Goal: Information Seeking & Learning: Learn about a topic

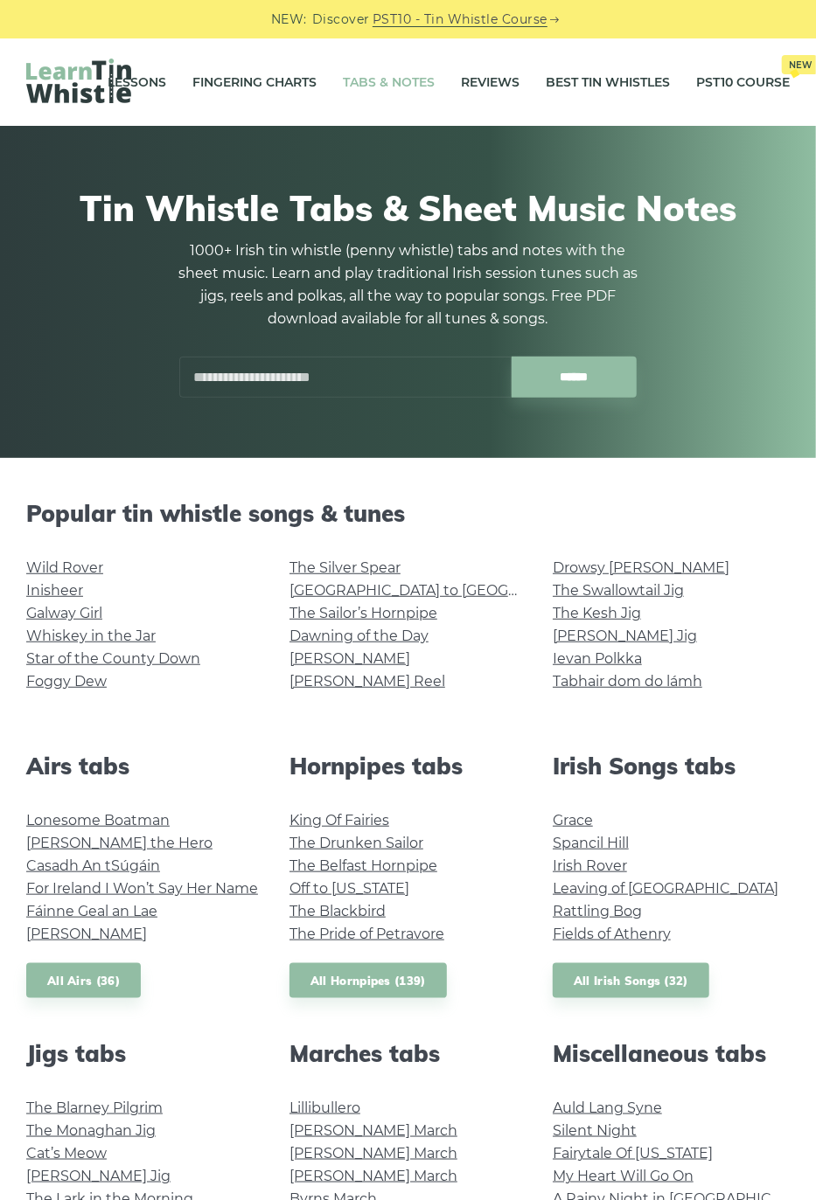
click at [323, 369] on input "text" at bounding box center [345, 377] width 332 height 41
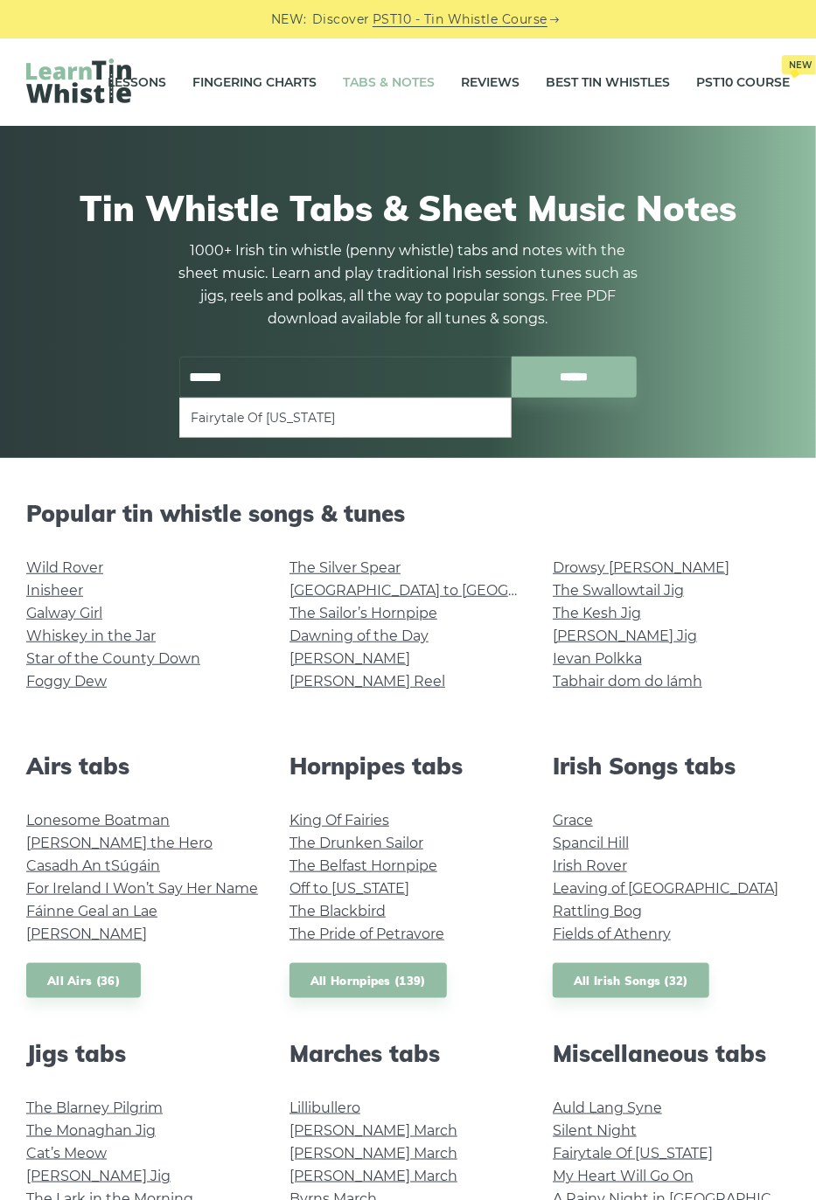
click at [294, 415] on li "Fairytale Of [US_STATE]" at bounding box center [345, 417] width 309 height 21
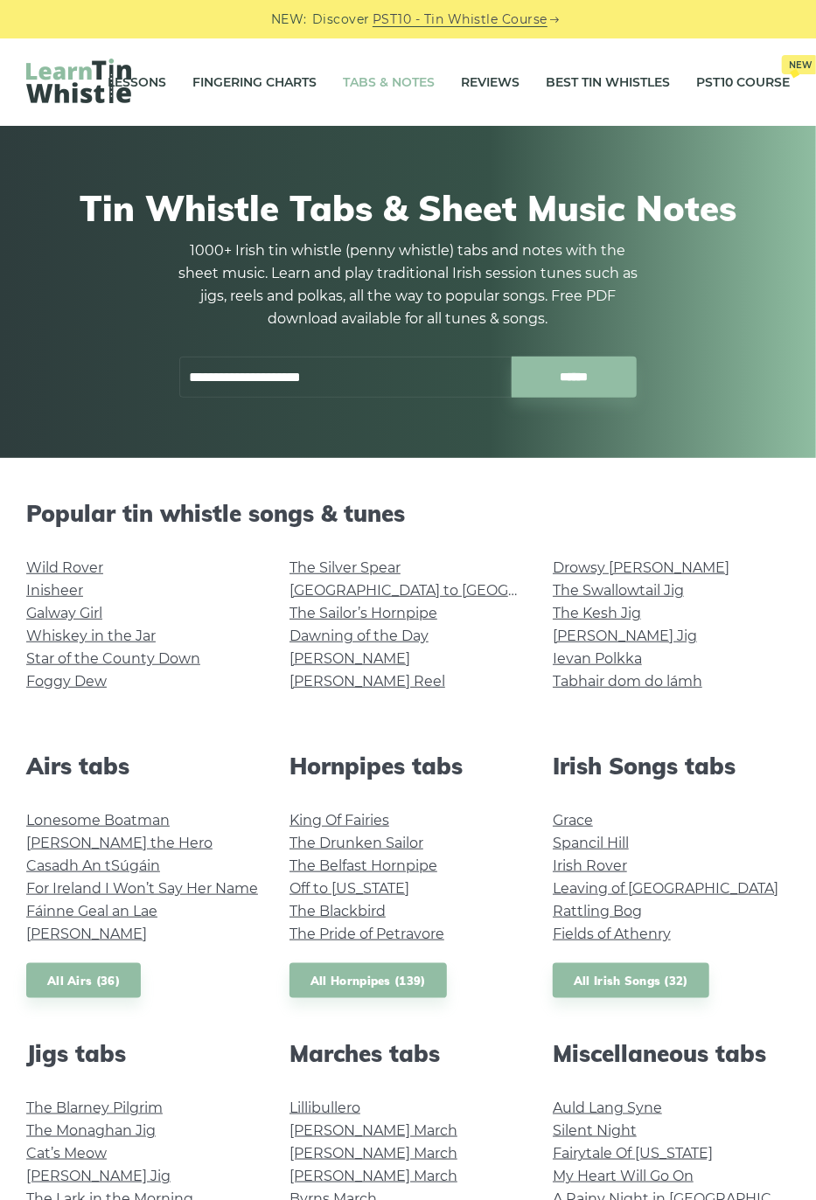
type input "**********"
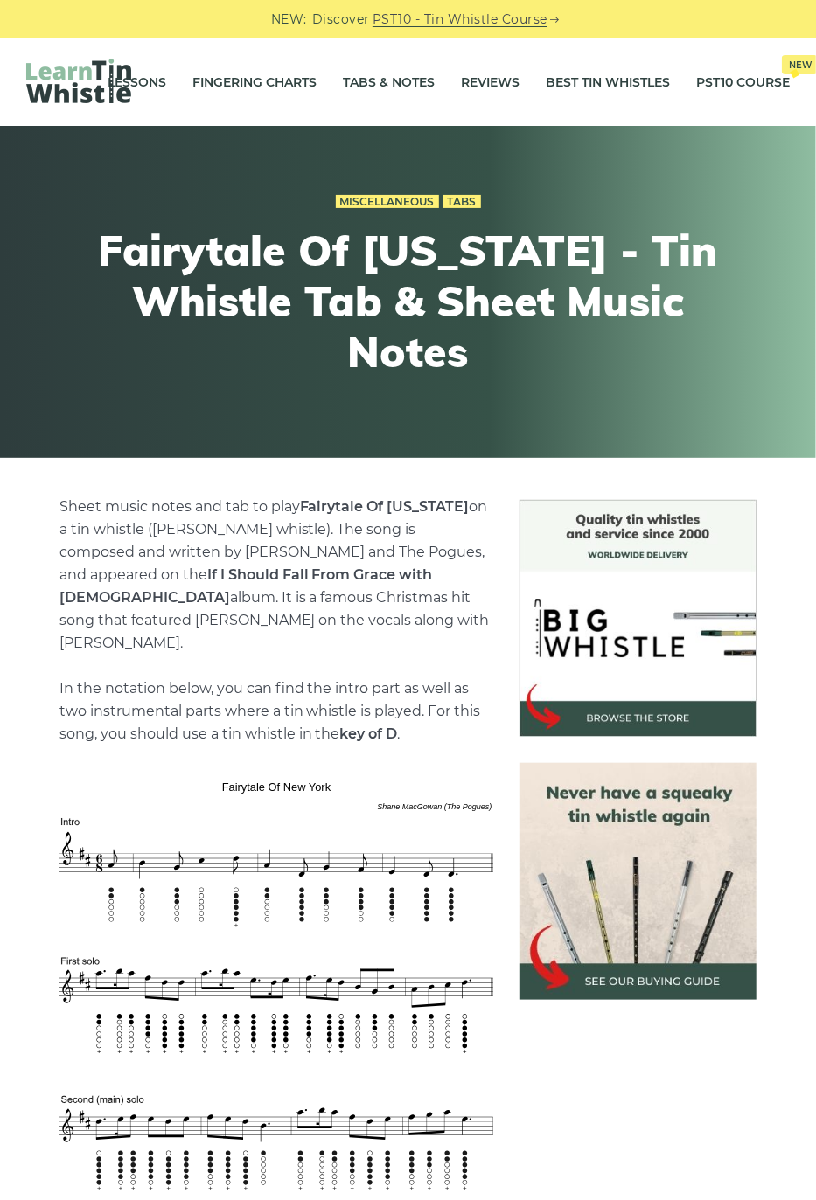
click at [397, 89] on link "Tabs & Notes" at bounding box center [389, 82] width 92 height 44
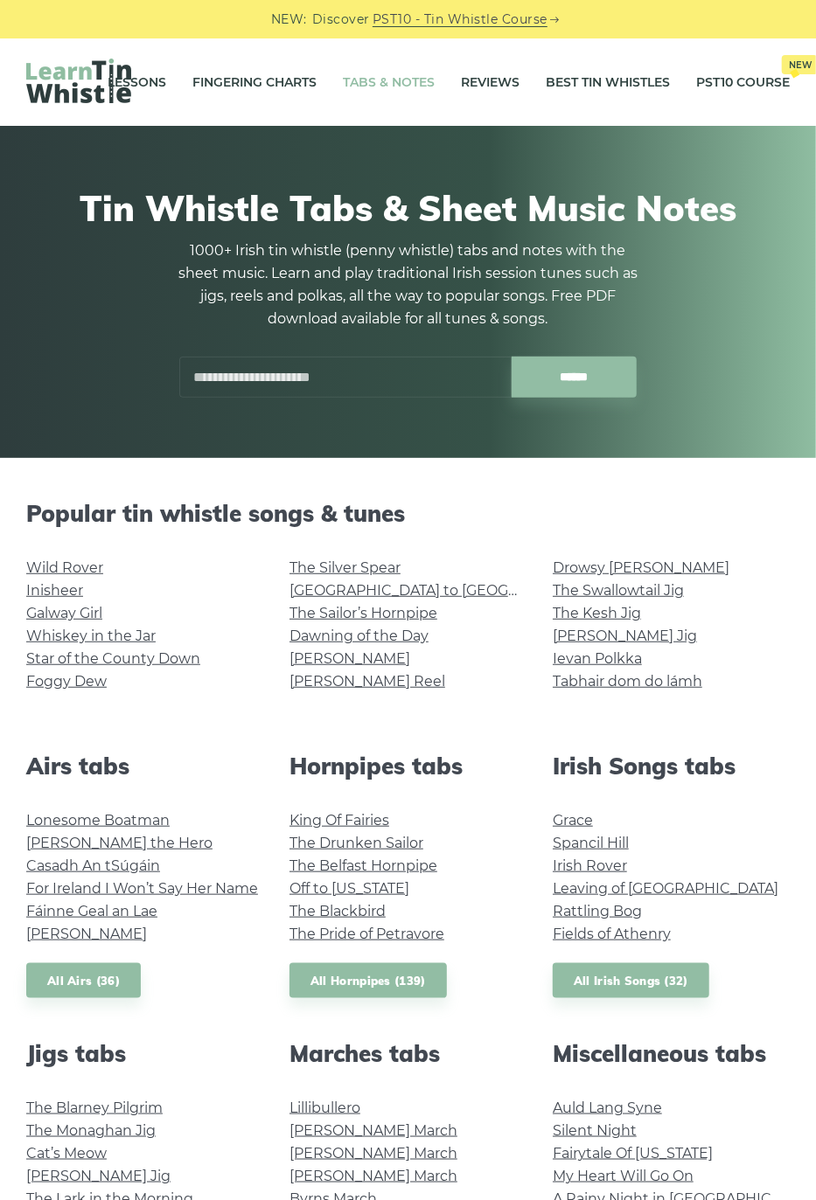
click at [303, 374] on input "text" at bounding box center [345, 377] width 332 height 41
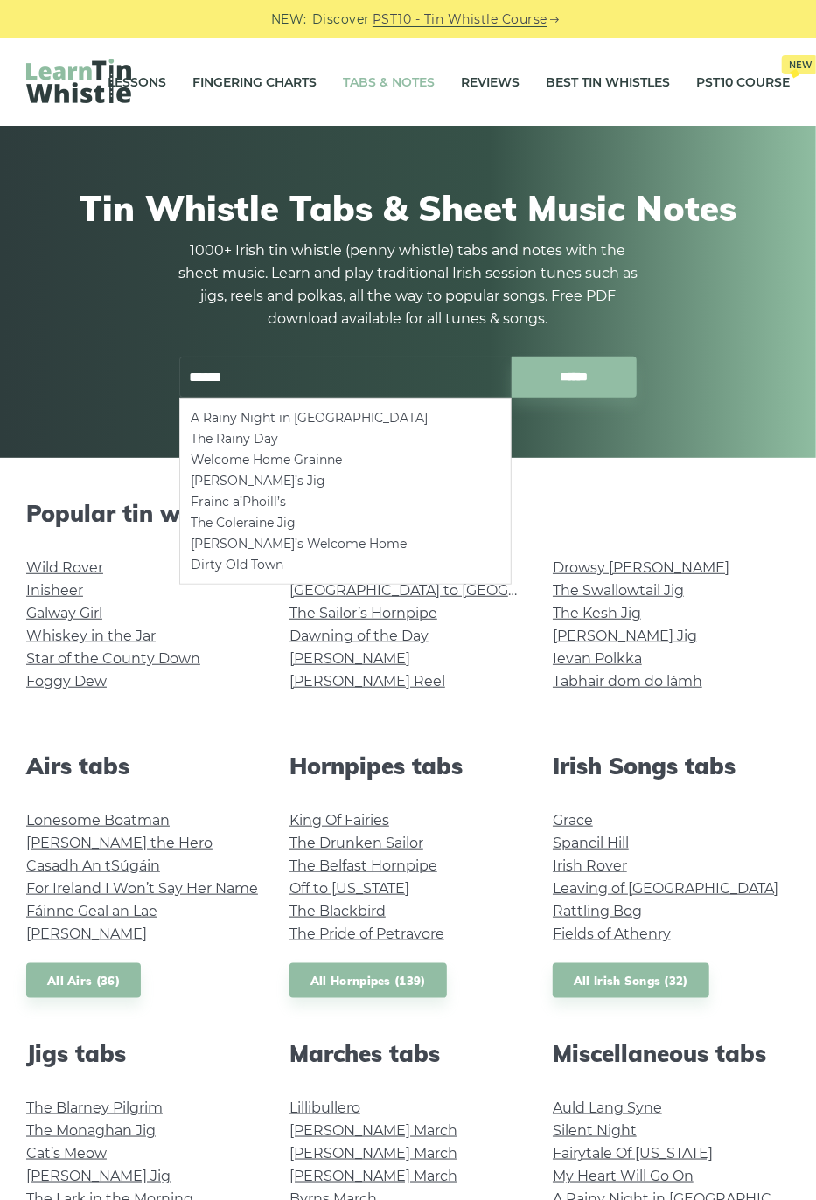
click at [289, 415] on li "A Rainy Night in [GEOGRAPHIC_DATA]" at bounding box center [345, 417] width 309 height 21
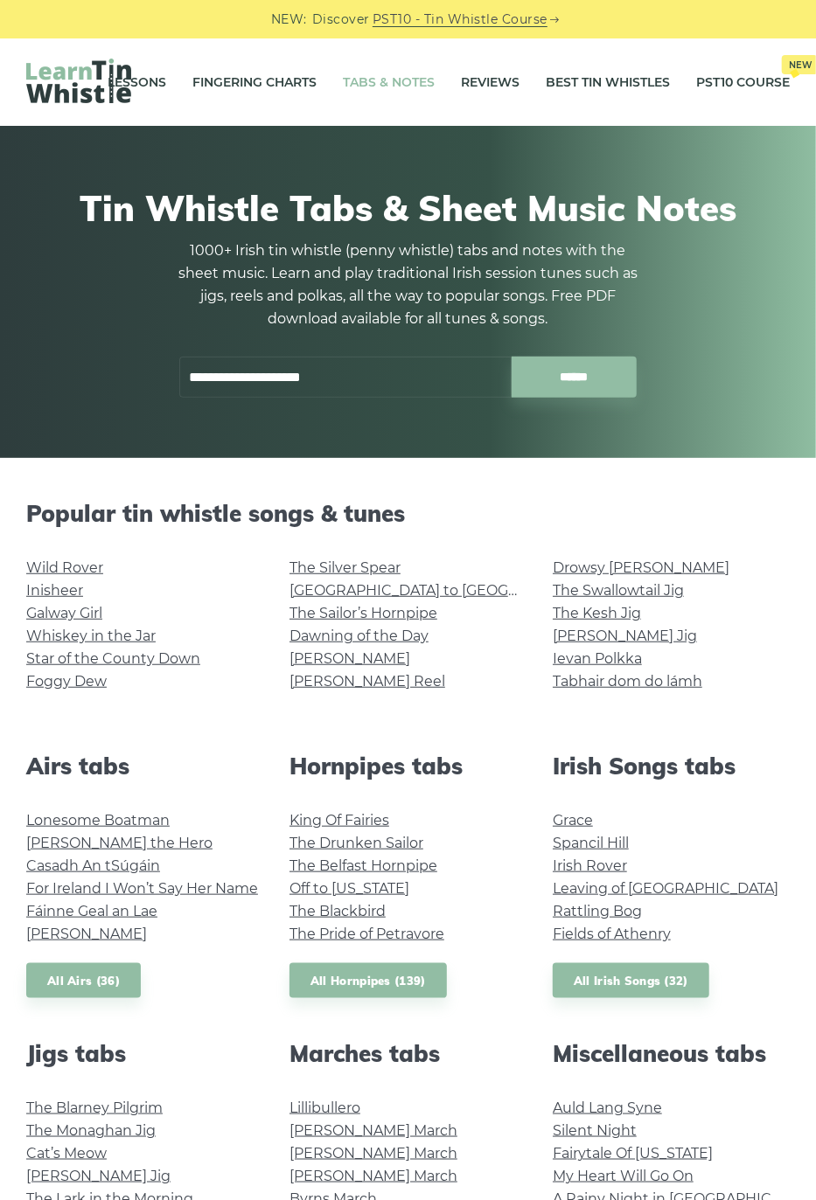
type input "**********"
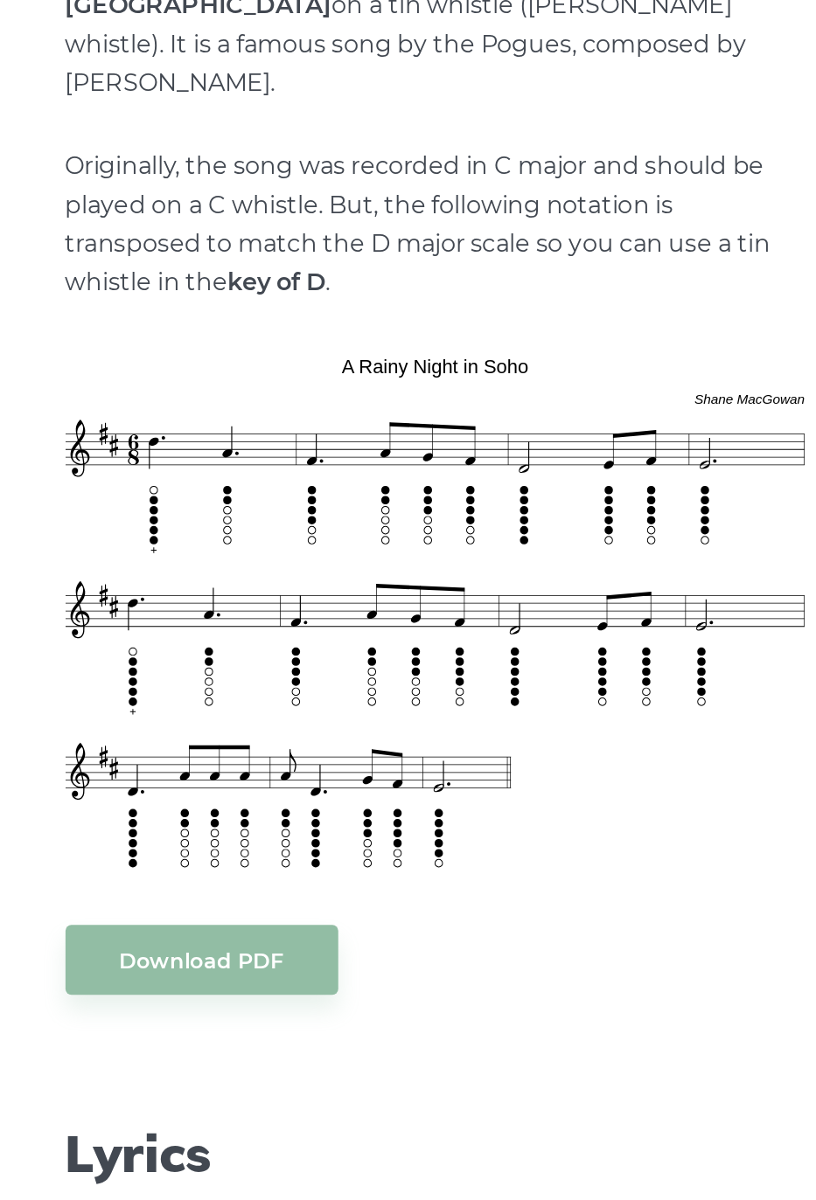
scroll to position [320, 0]
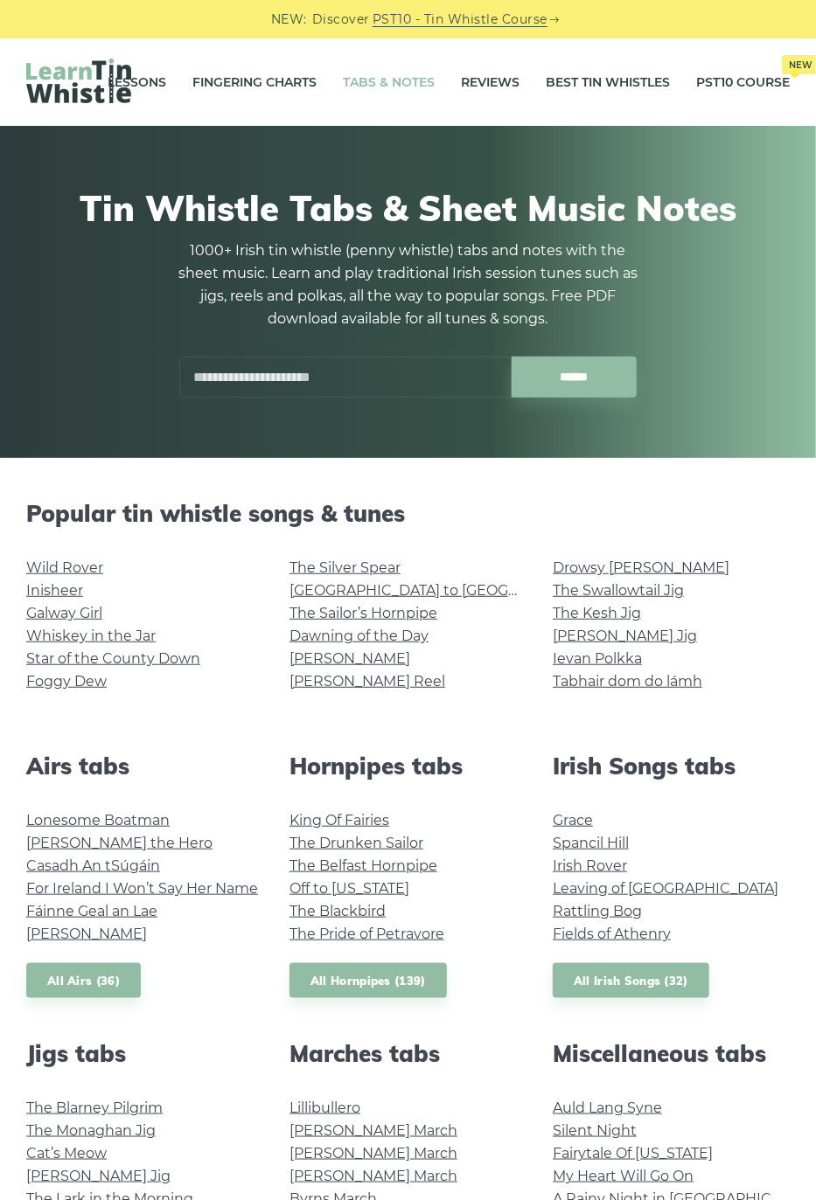
click at [415, 609] on link "The Sailor’s Hornpipe" at bounding box center [363, 613] width 148 height 17
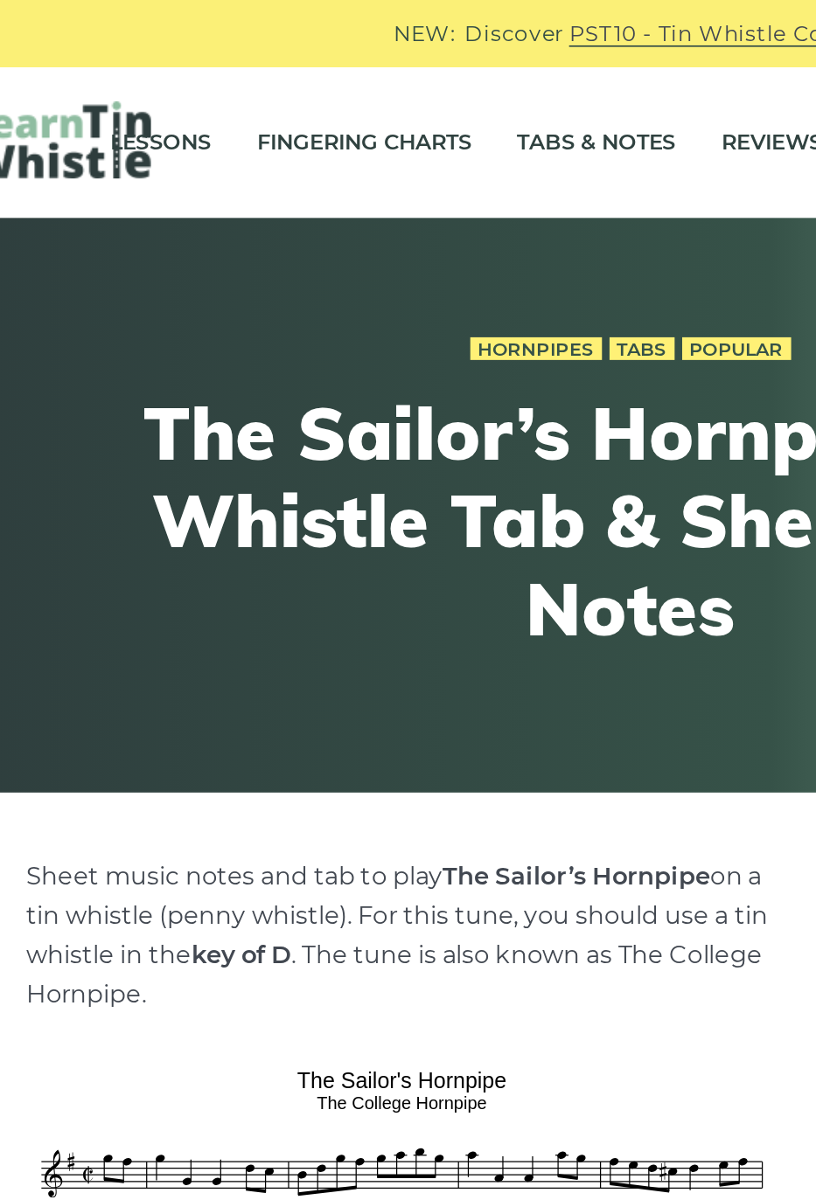
click at [380, 82] on link "Tabs & Notes" at bounding box center [389, 82] width 92 height 44
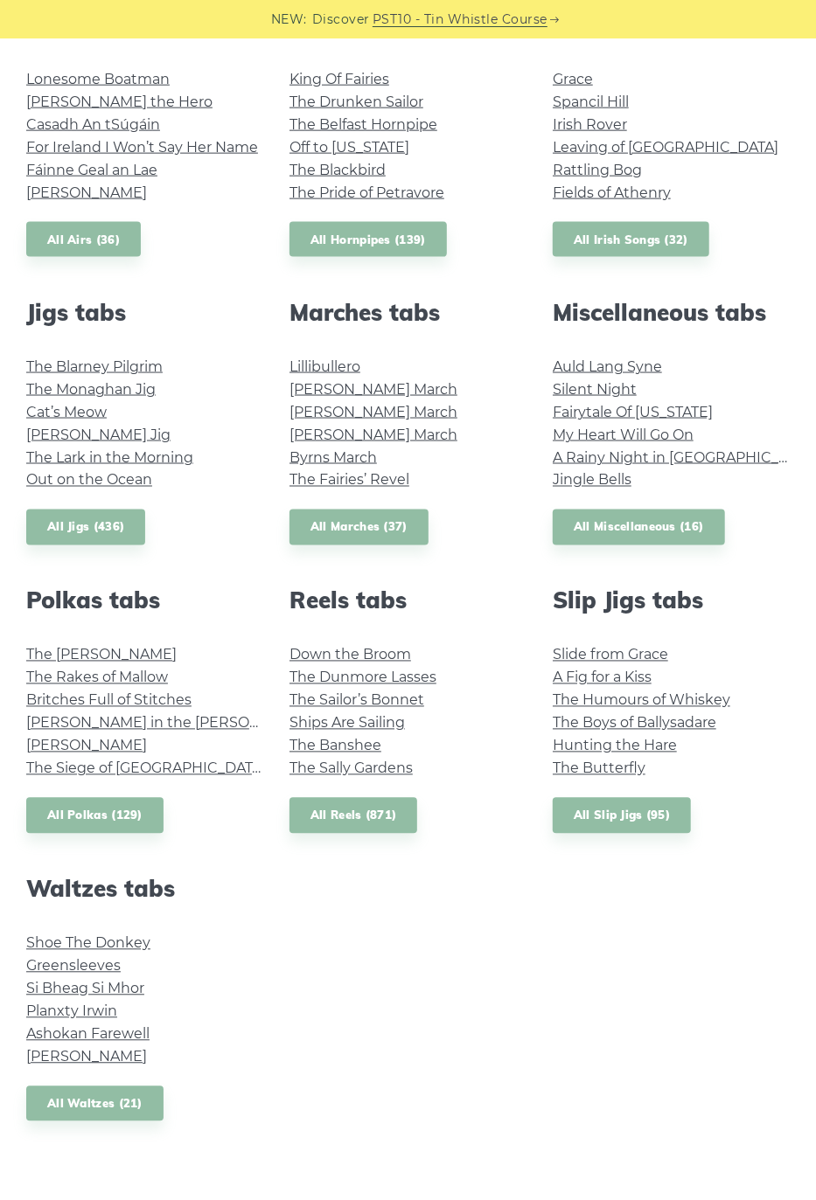
scroll to position [740, 0]
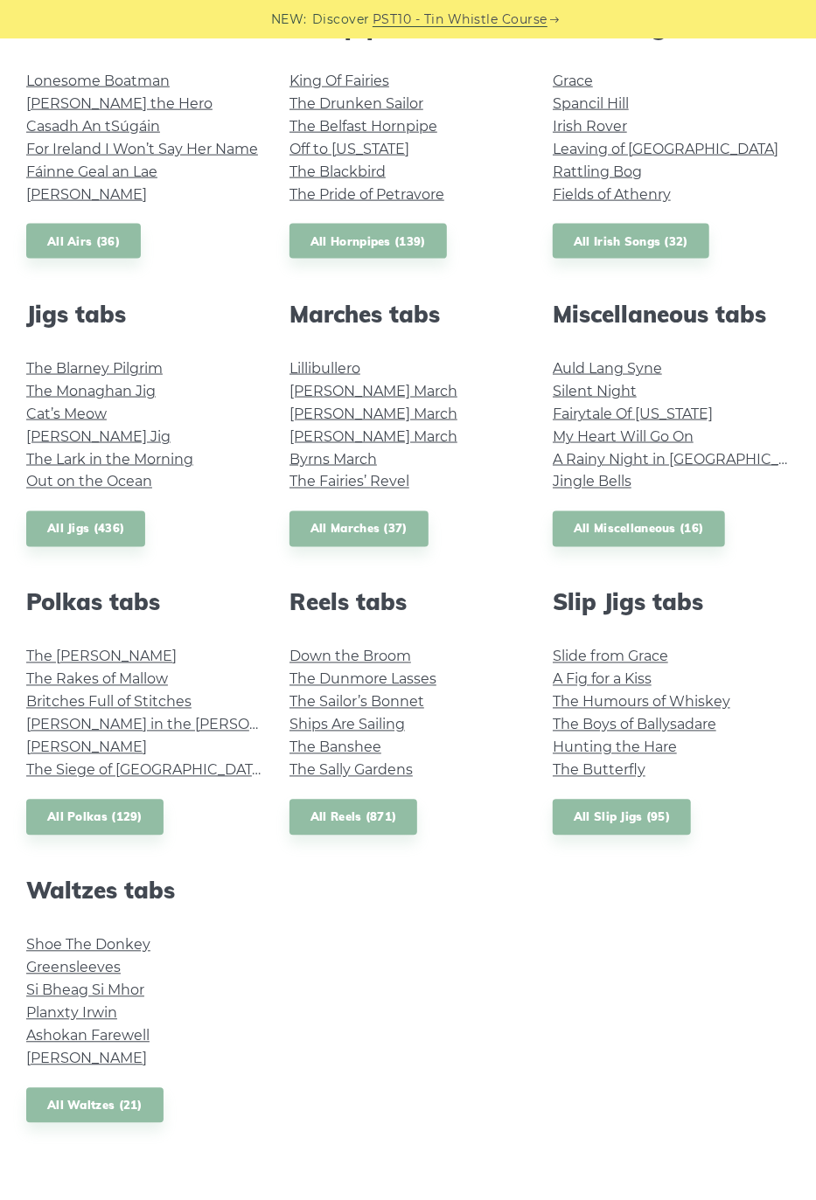
click at [97, 960] on link "Greensleeves" at bounding box center [73, 968] width 94 height 17
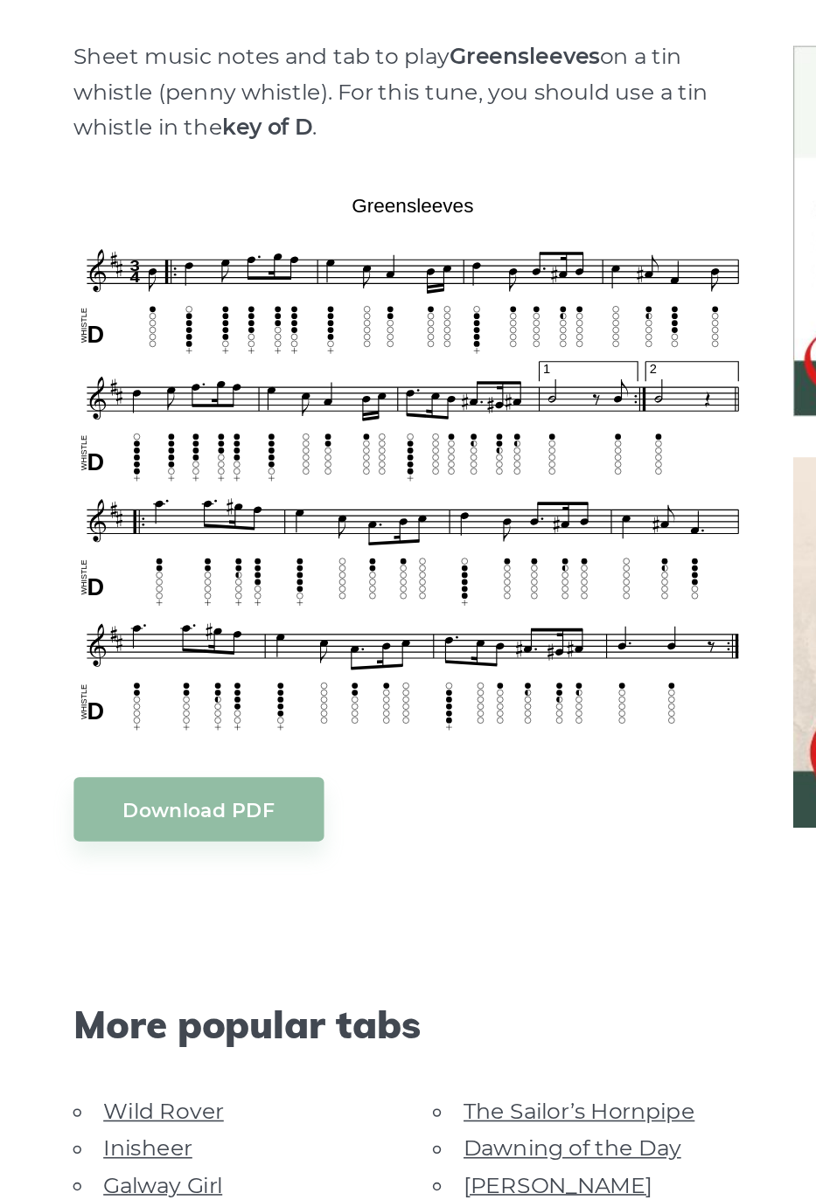
scroll to position [155, 0]
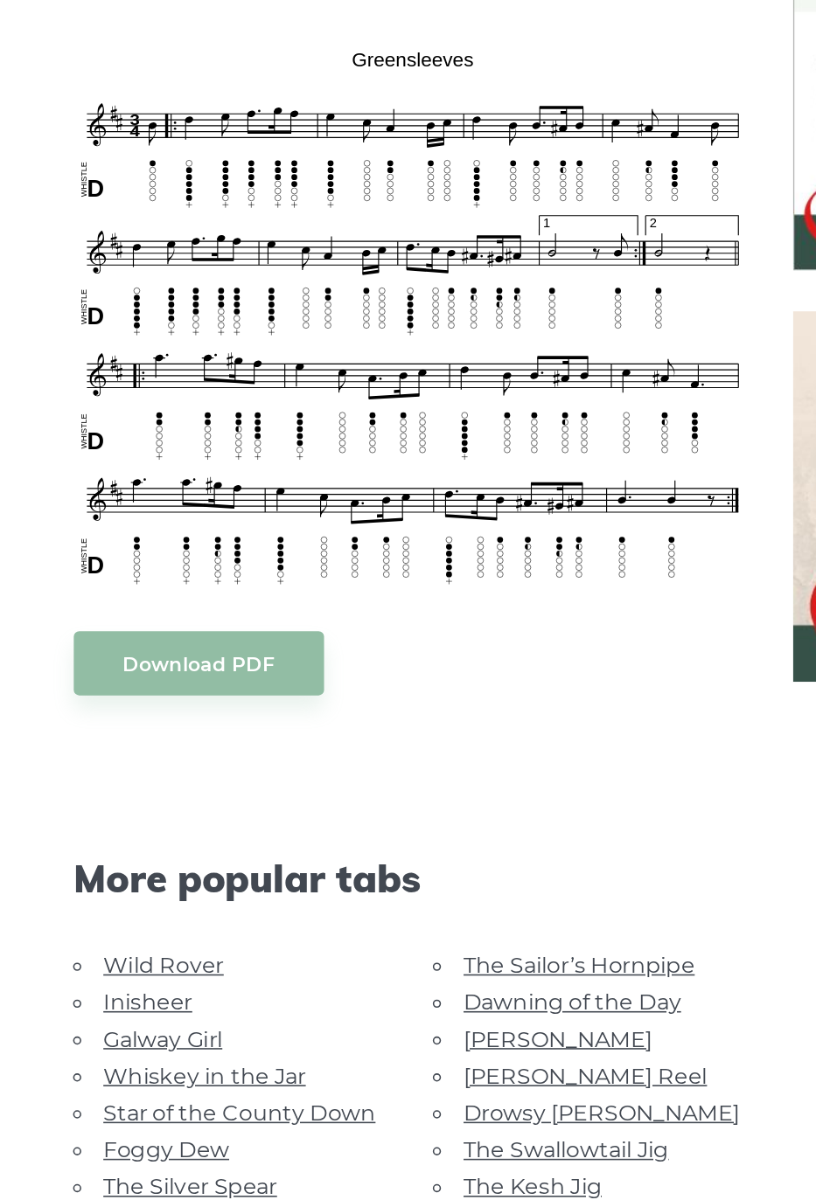
click at [128, 1019] on link "Wild Rover" at bounding box center [117, 1027] width 77 height 17
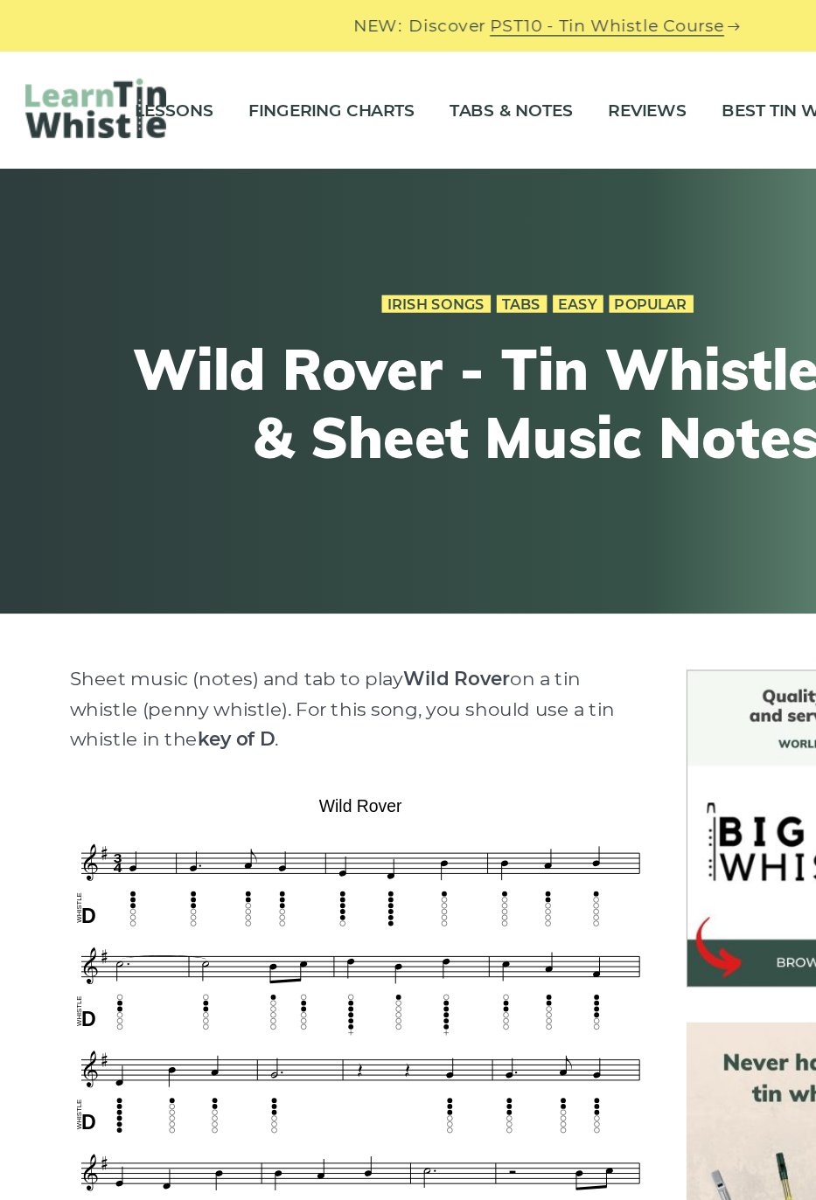
click at [389, 79] on link "Tabs & Notes" at bounding box center [389, 82] width 92 height 44
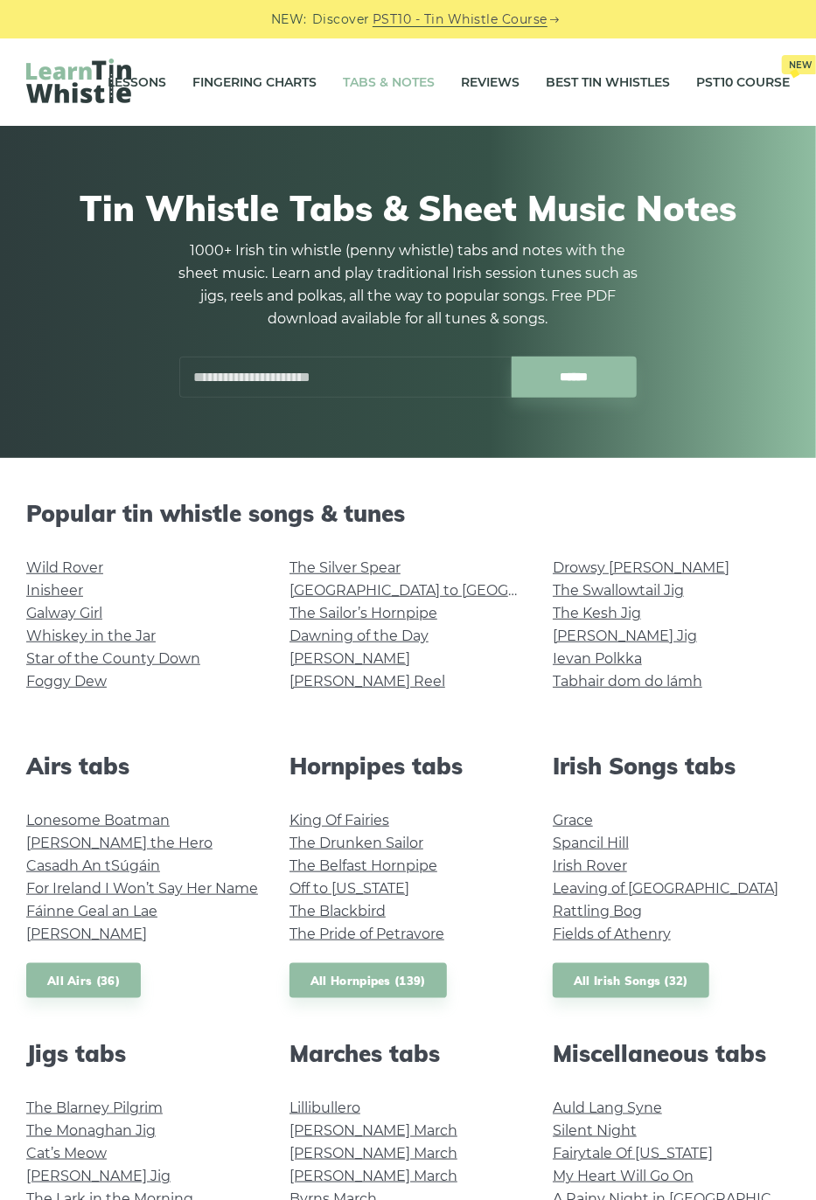
click at [633, 588] on link "The Swallowtail Jig" at bounding box center [618, 590] width 131 height 17
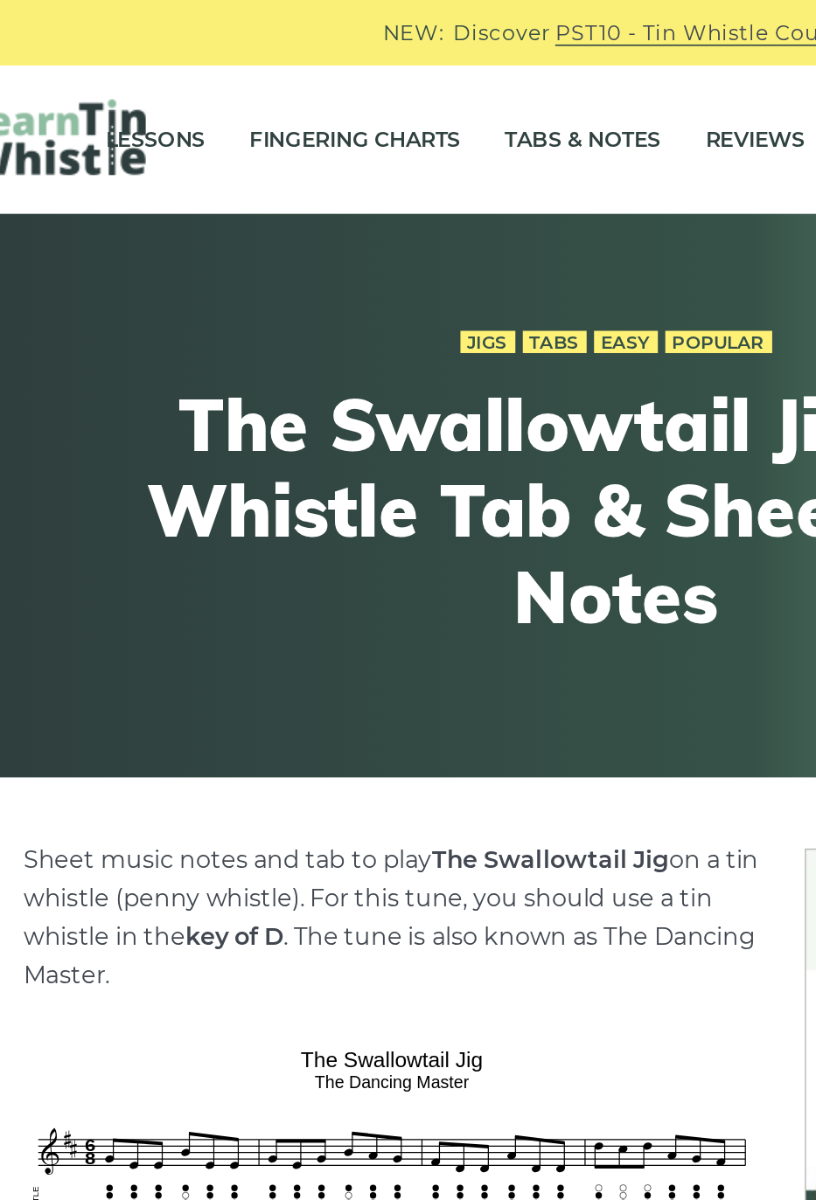
click at [384, 81] on link "Tabs & Notes" at bounding box center [389, 82] width 92 height 44
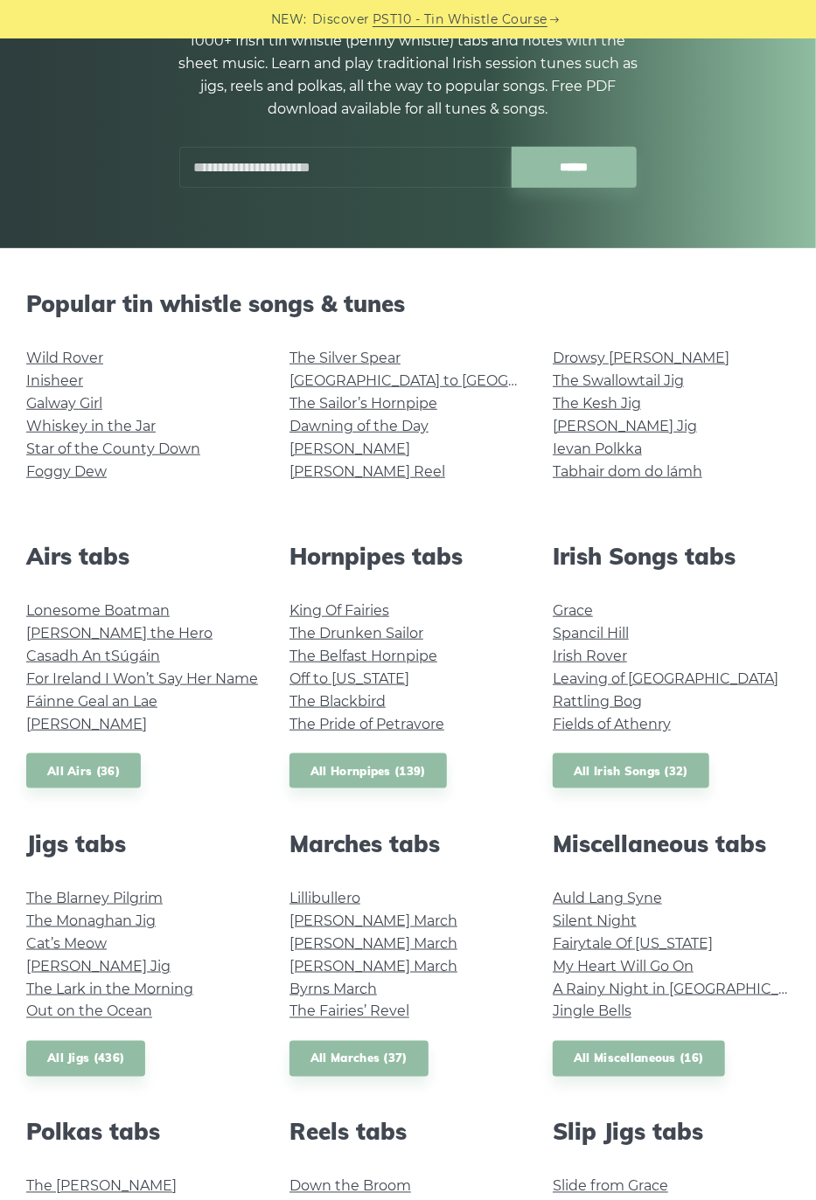
scroll to position [210, 0]
click at [127, 988] on link "The Lark in the Morning" at bounding box center [109, 989] width 167 height 17
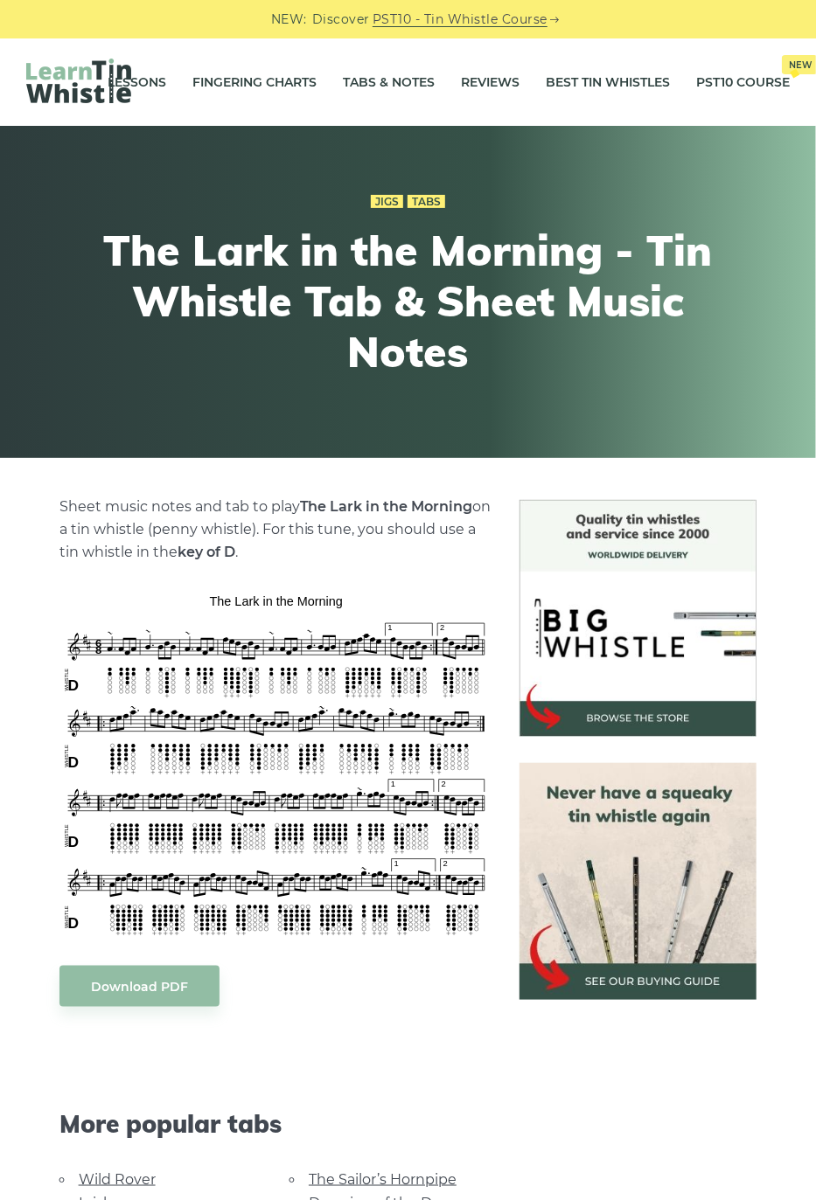
click at [385, 77] on link "Tabs & Notes" at bounding box center [389, 82] width 92 height 44
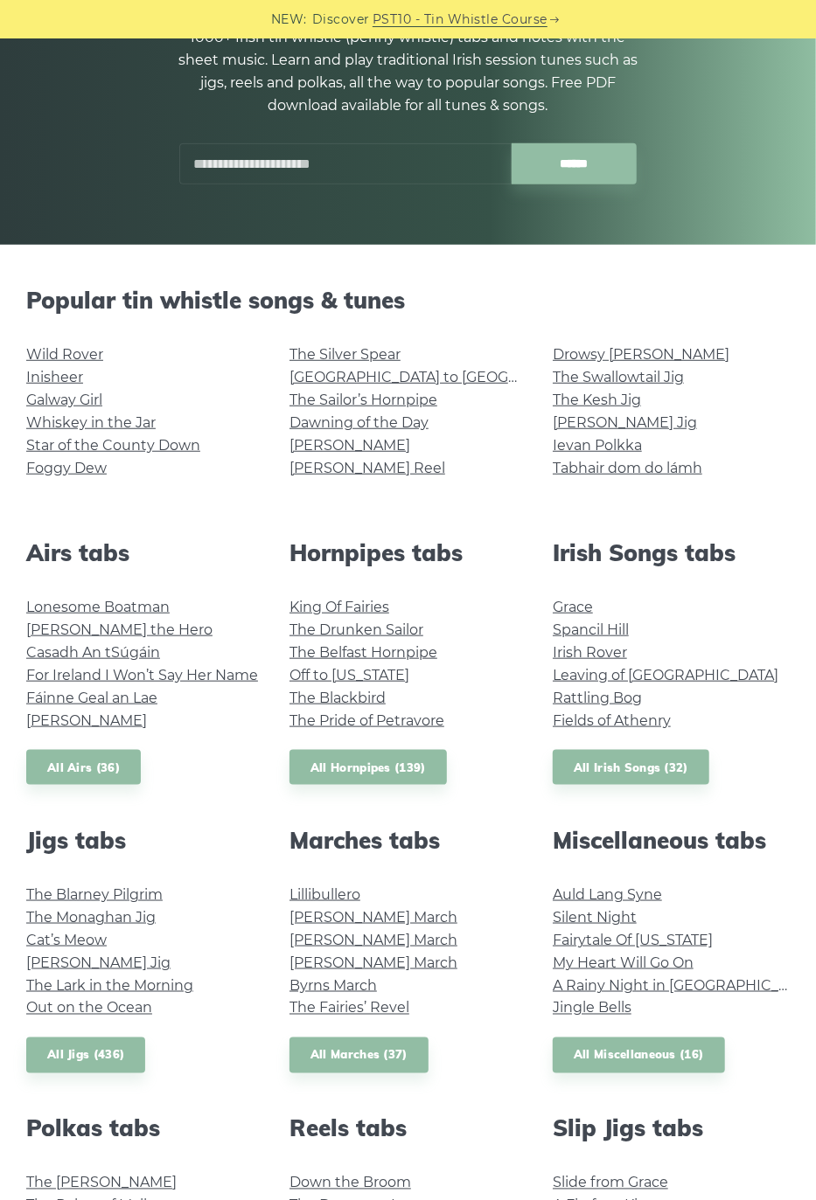
scroll to position [226, 0]
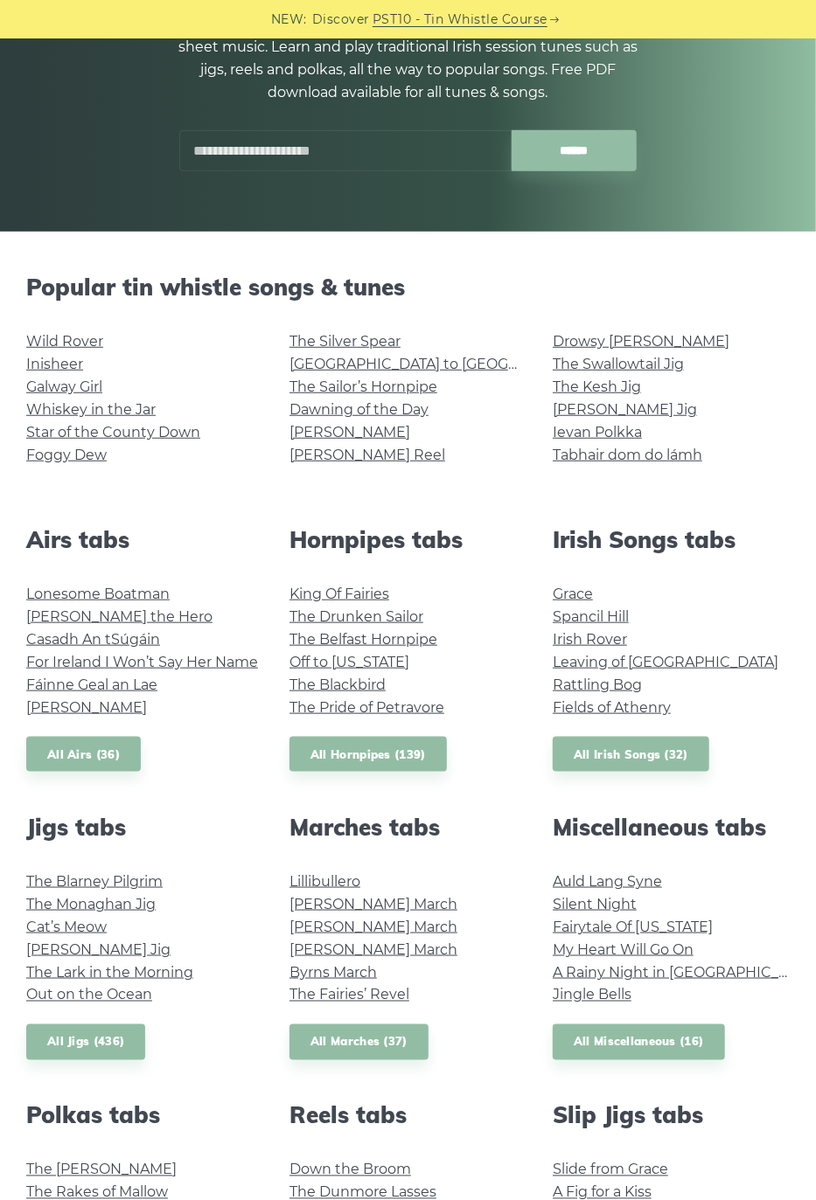
click at [126, 880] on link "The Blarney Pilgrim" at bounding box center [94, 881] width 136 height 17
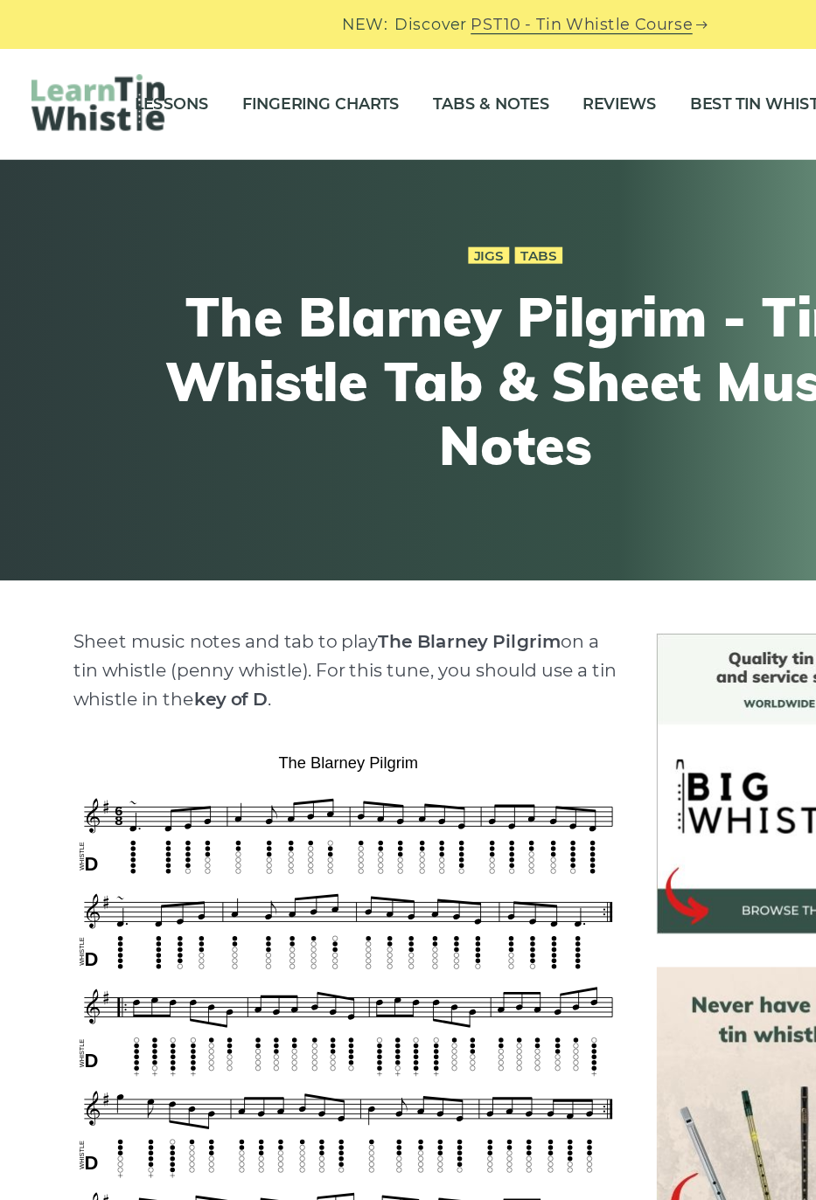
click at [383, 70] on link "Tabs & Notes" at bounding box center [389, 82] width 92 height 44
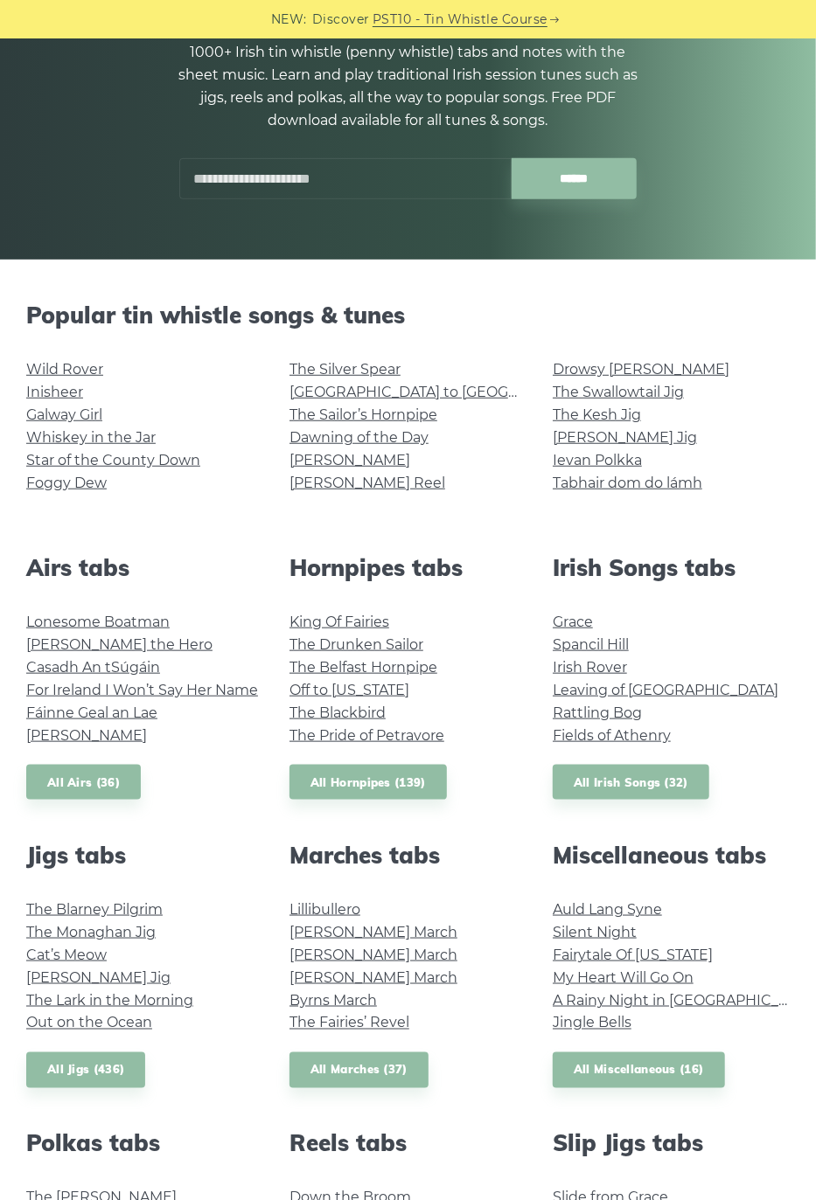
scroll to position [199, 0]
click at [140, 925] on link "The Monaghan Jig" at bounding box center [90, 931] width 129 height 17
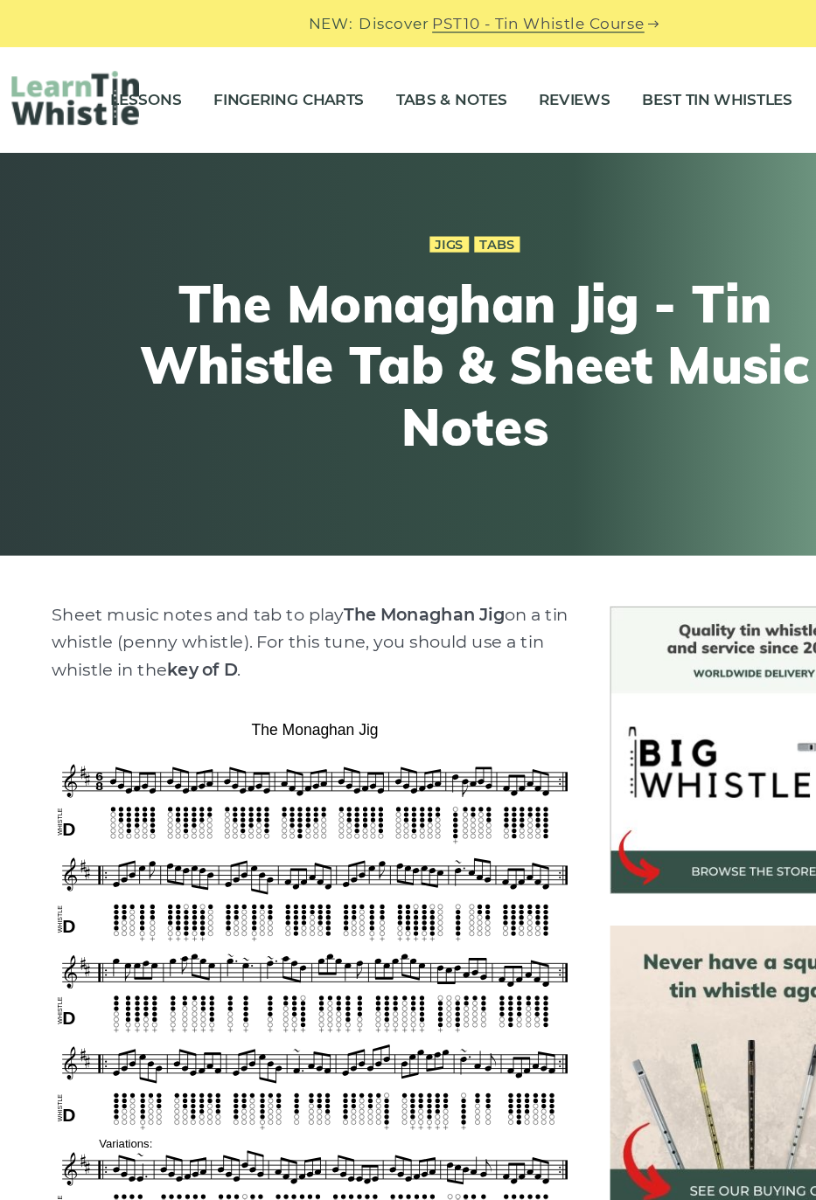
click at [407, 85] on link "Tabs & Notes" at bounding box center [389, 82] width 92 height 44
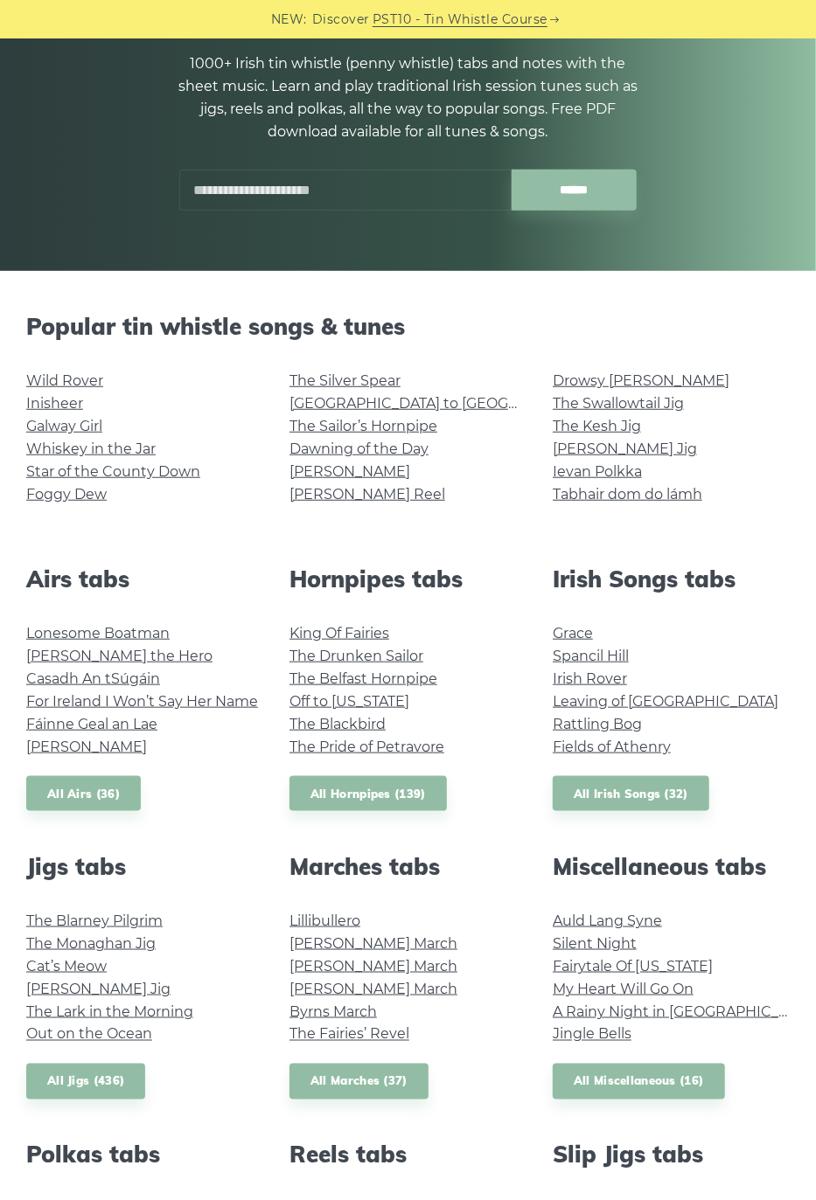
scroll to position [208, 0]
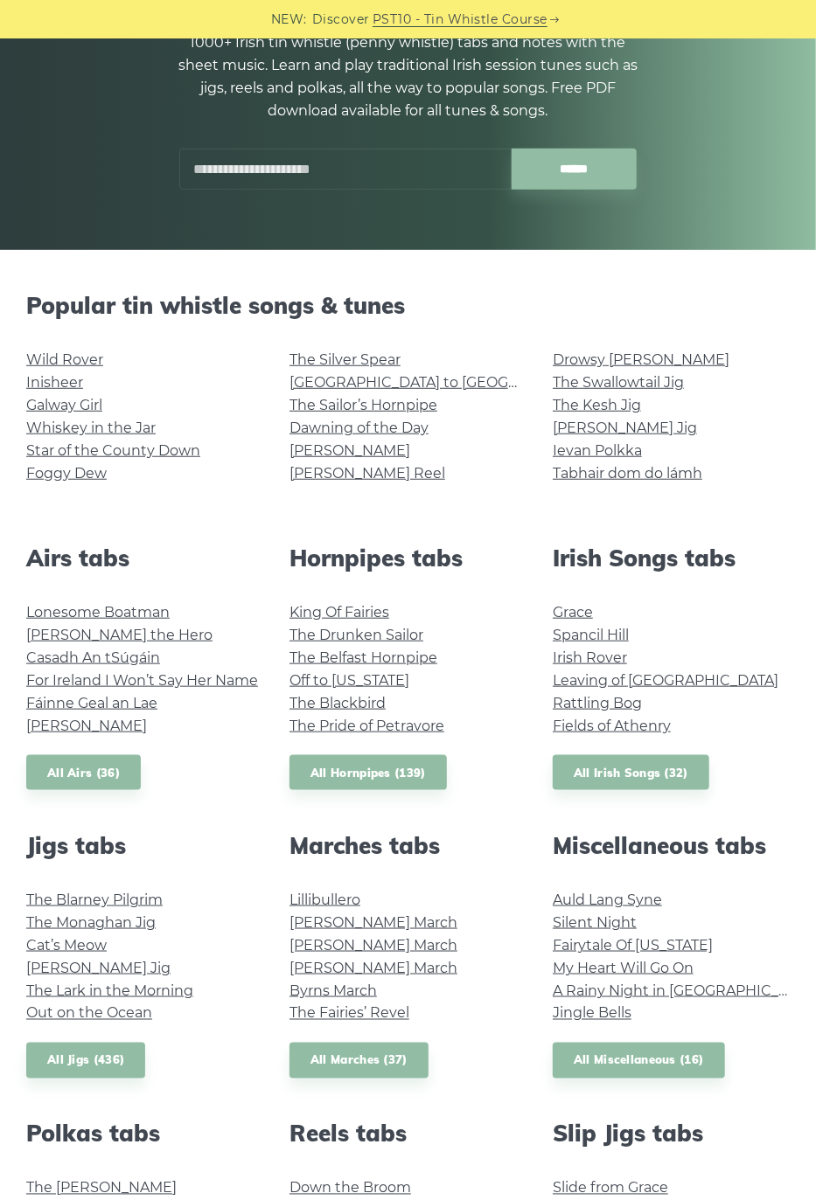
click at [88, 942] on link "Cat’s Meow" at bounding box center [66, 945] width 80 height 17
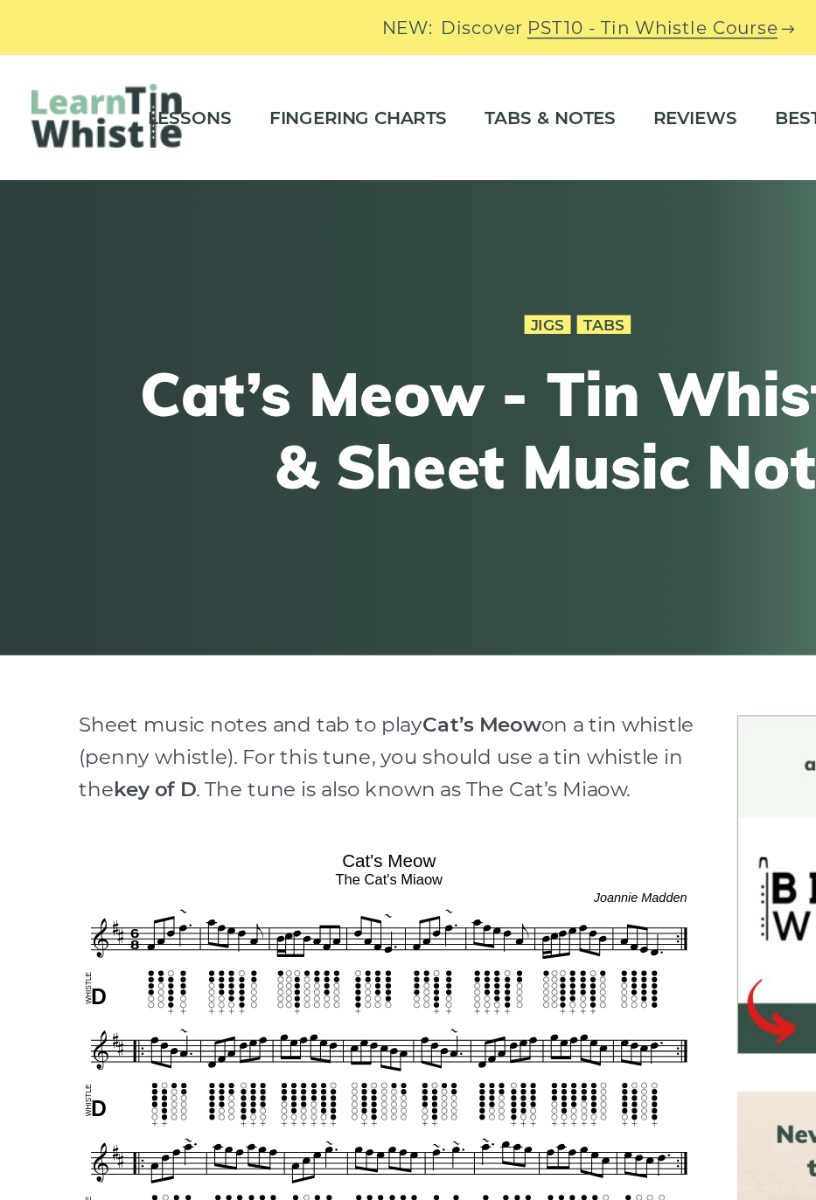
click at [385, 72] on link "Tabs & Notes" at bounding box center [389, 82] width 92 height 44
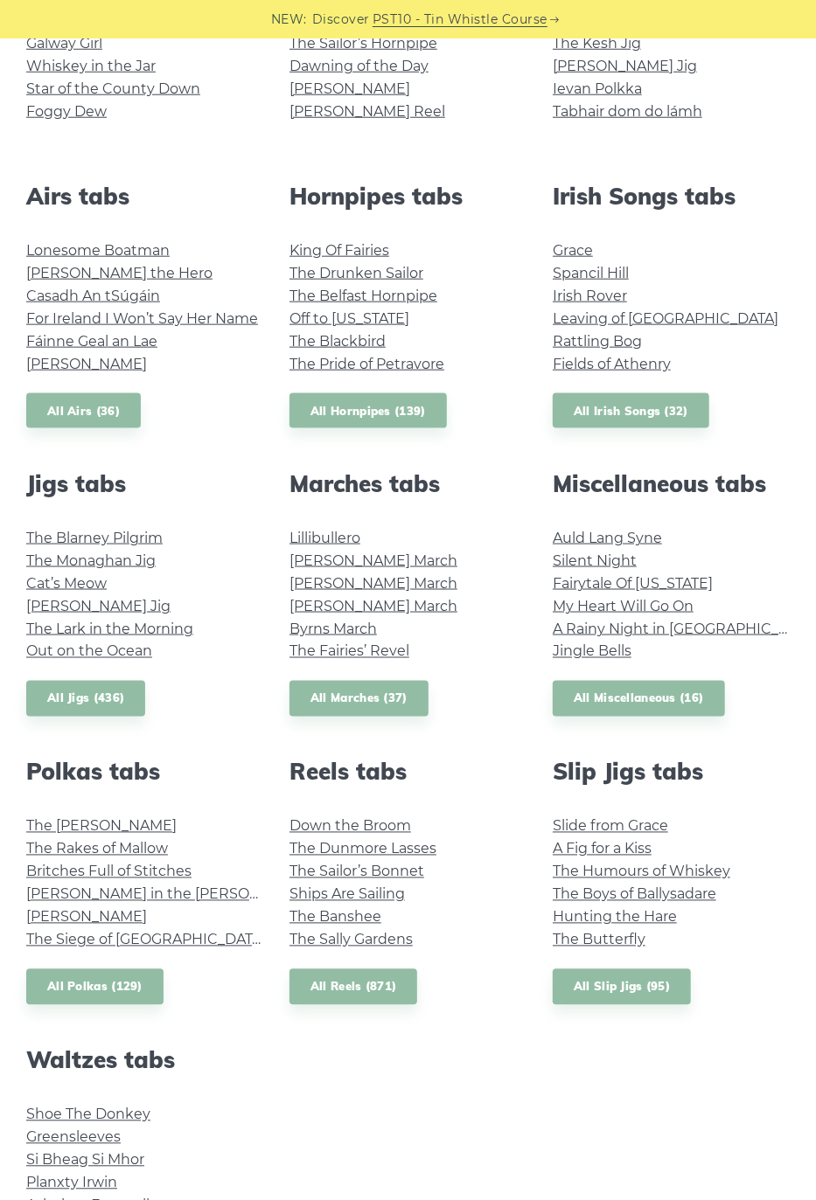
scroll to position [574, 0]
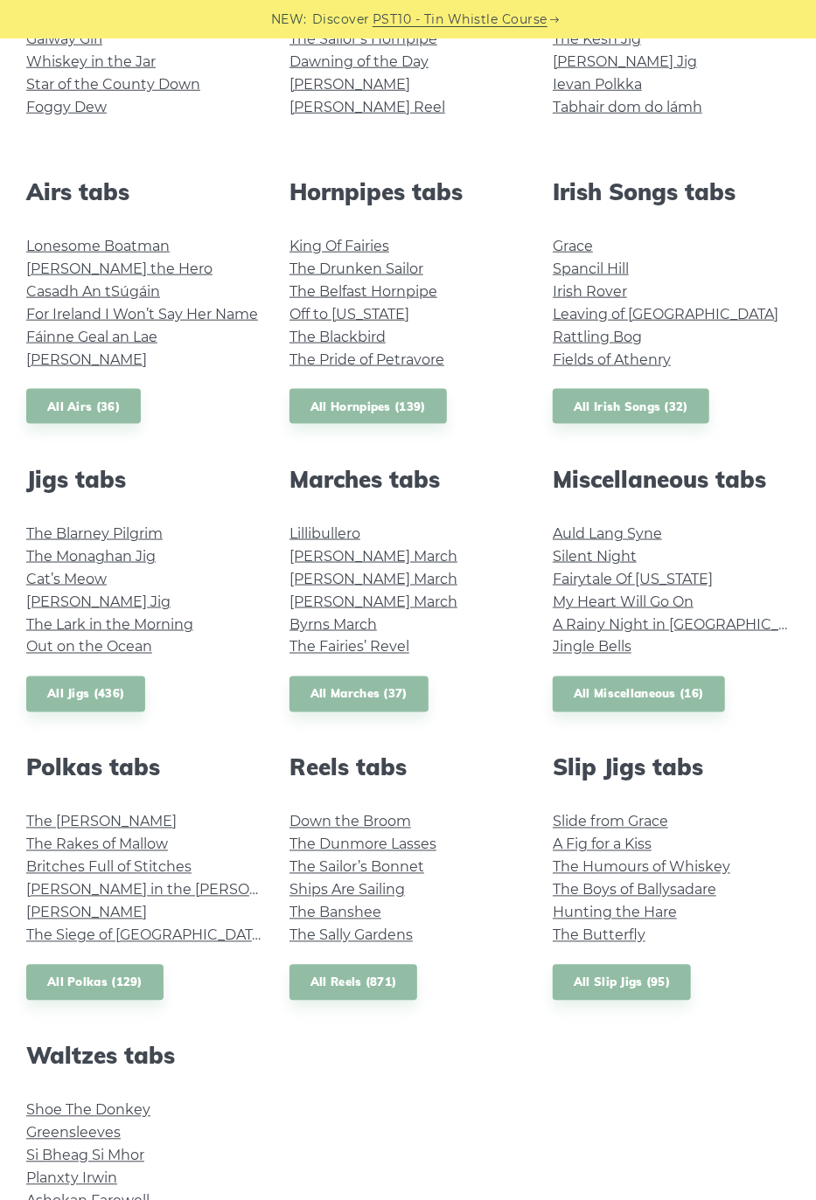
click at [107, 649] on link "Out on the Ocean" at bounding box center [89, 647] width 126 height 17
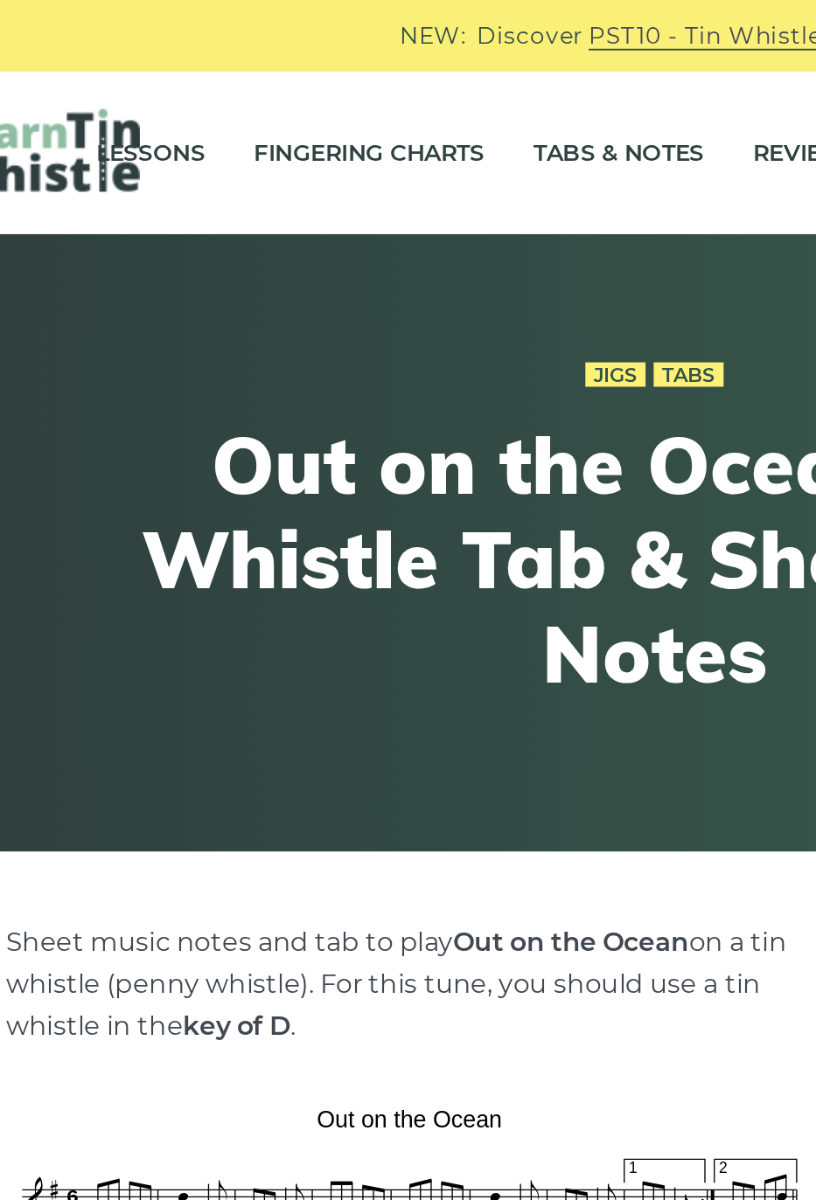
click at [376, 69] on link "Tabs & Notes" at bounding box center [389, 82] width 92 height 44
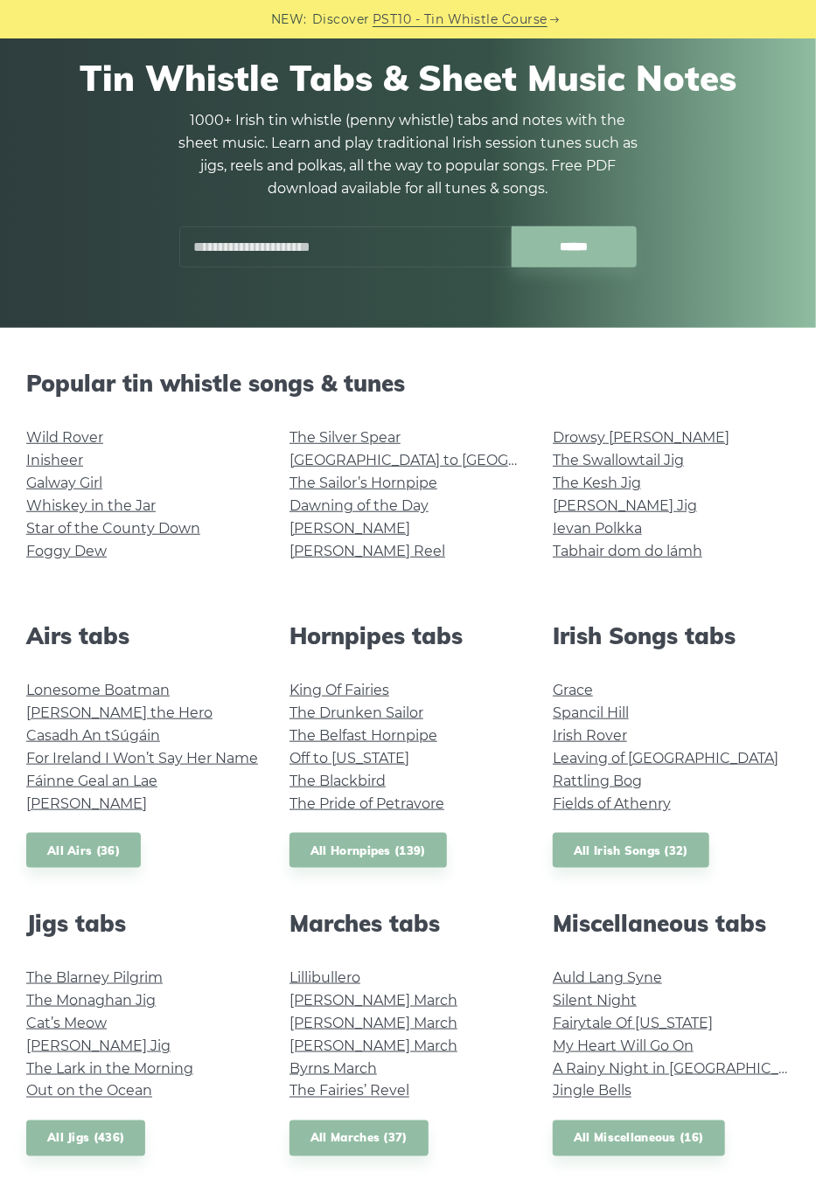
scroll to position [328, 0]
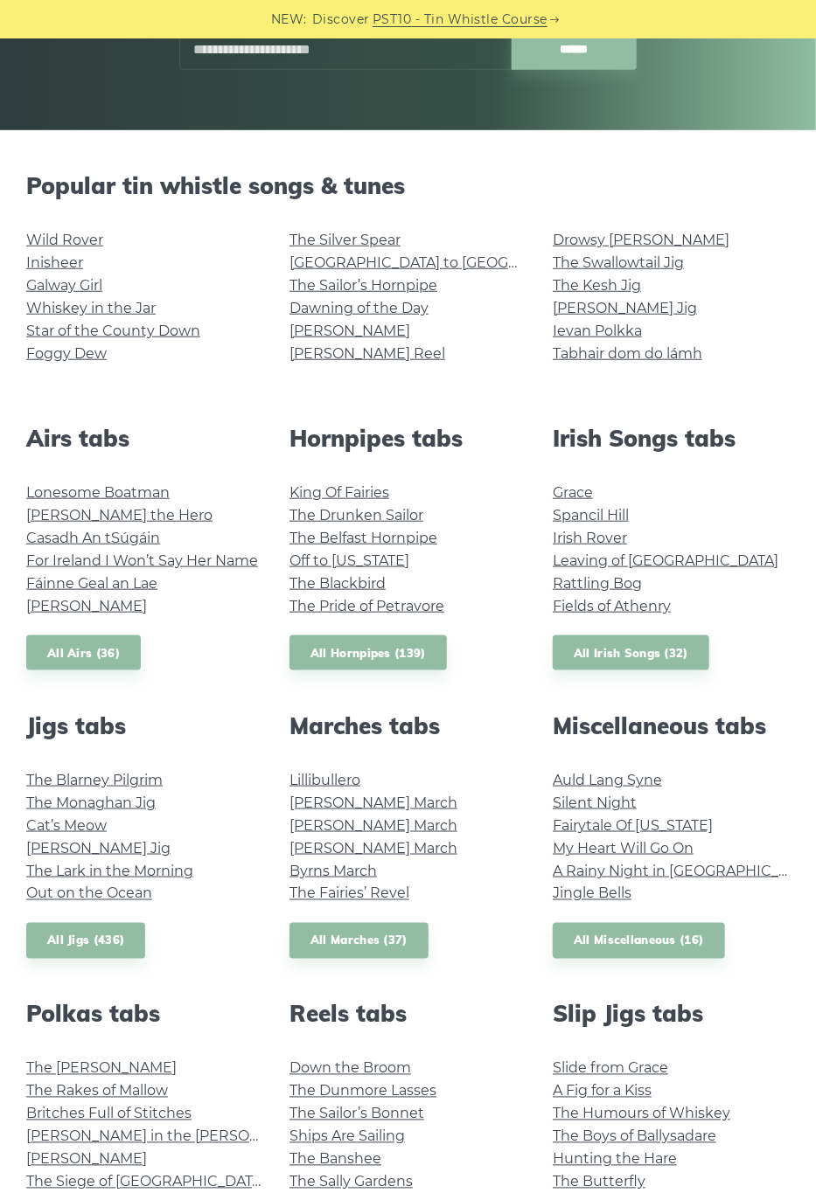
click at [82, 843] on link "Fraher’s Jig" at bounding box center [98, 848] width 144 height 17
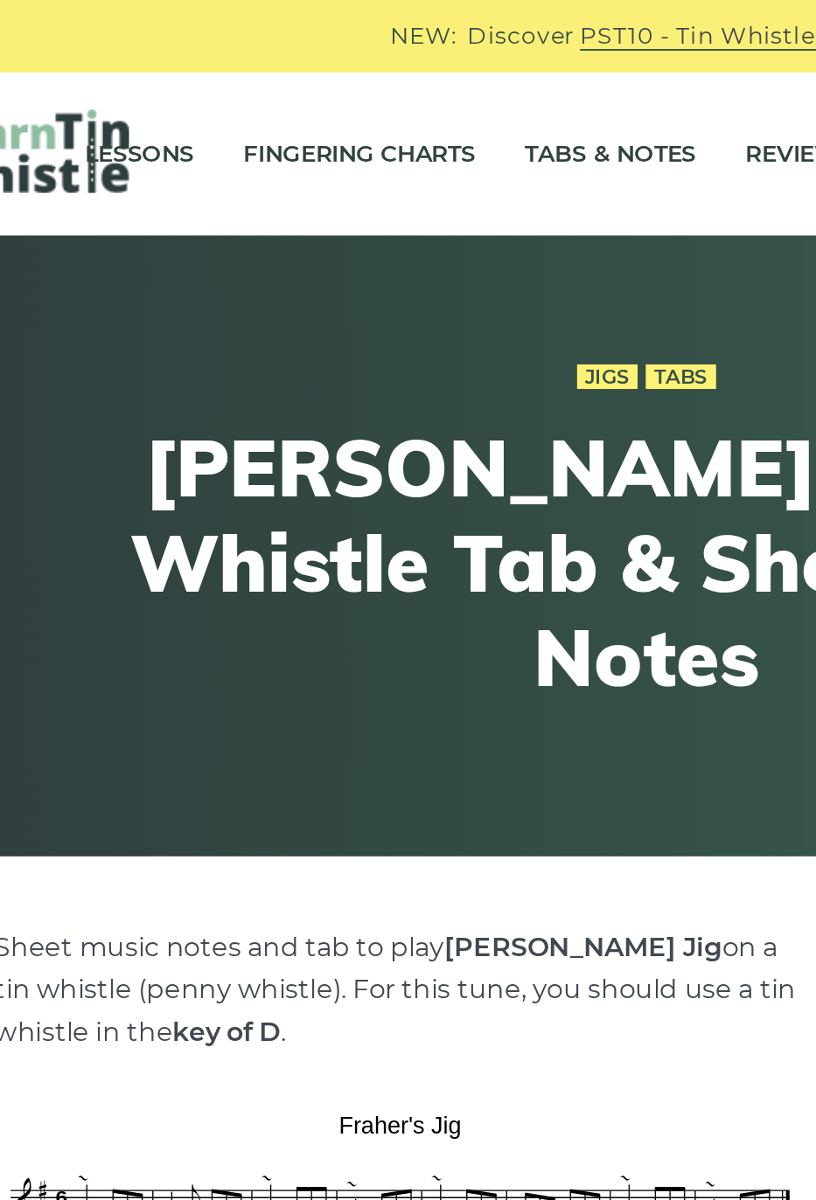
click at [374, 68] on link "Tabs & Notes" at bounding box center [389, 82] width 92 height 44
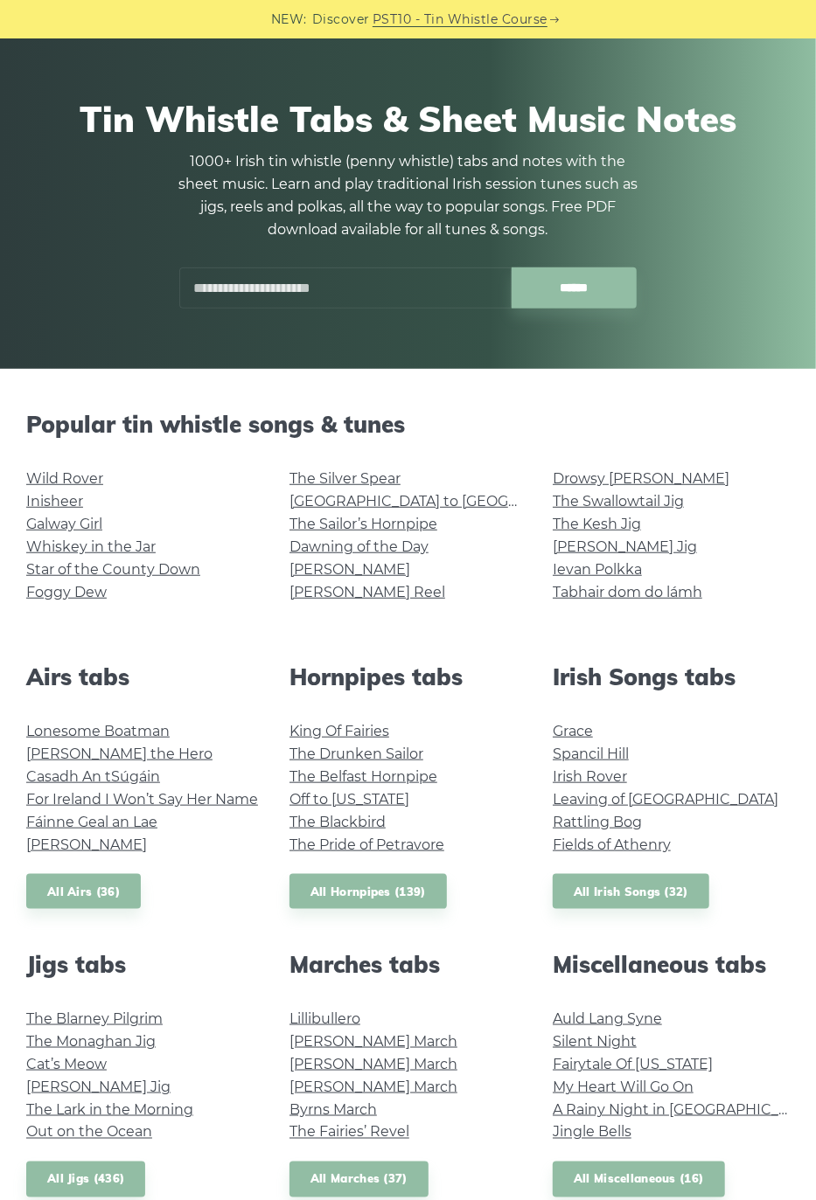
scroll to position [90, 0]
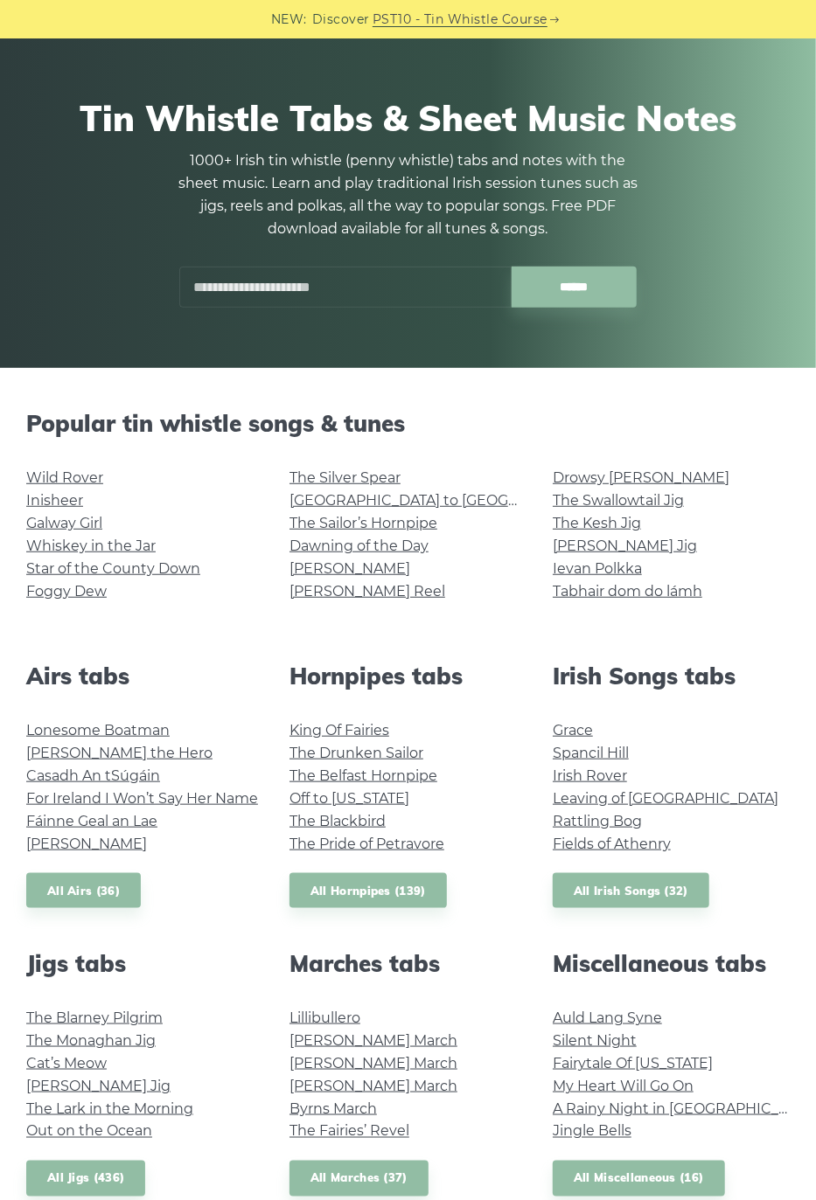
click at [386, 712] on div "Hornpipes tabs King Of Fairies The Drunken Sailor The Belfast Hornpipe Off to C…" at bounding box center [407, 786] width 263 height 247
click at [358, 725] on link "King Of Fairies" at bounding box center [339, 730] width 100 height 17
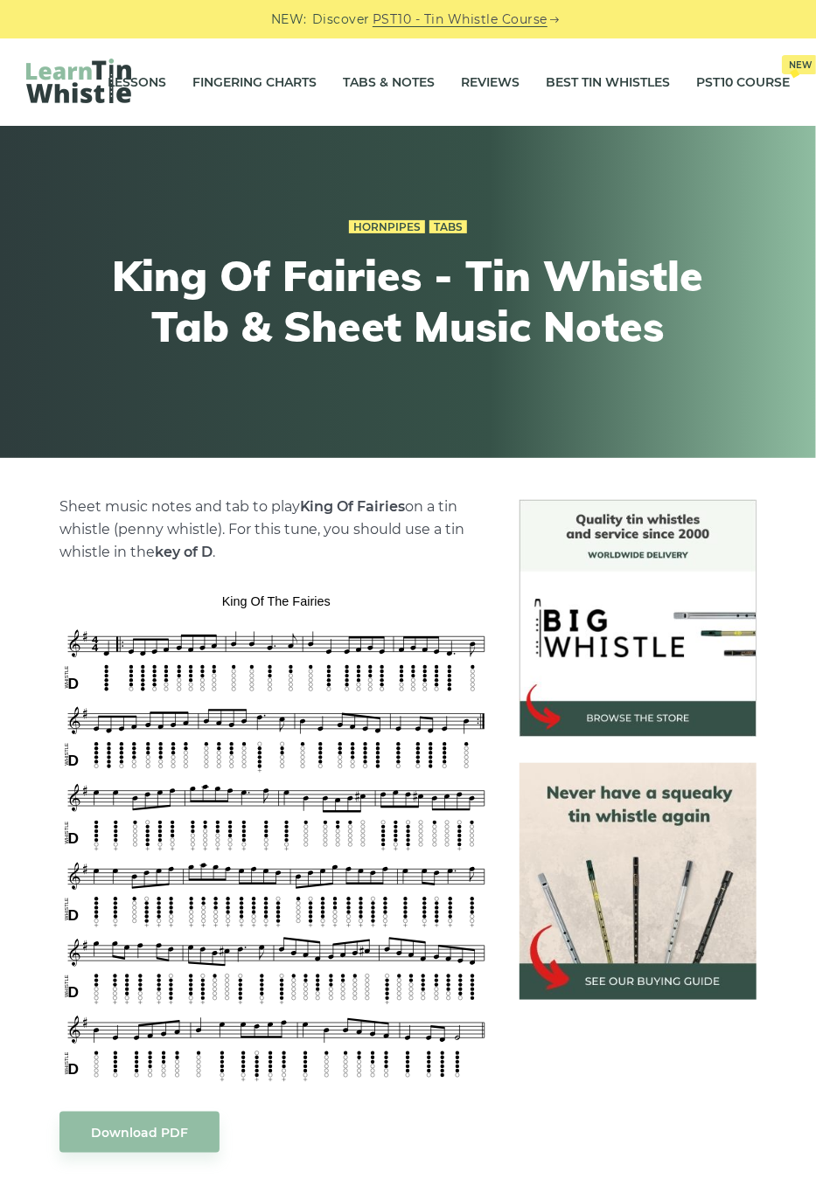
click at [383, 83] on link "Tabs & Notes" at bounding box center [389, 82] width 92 height 44
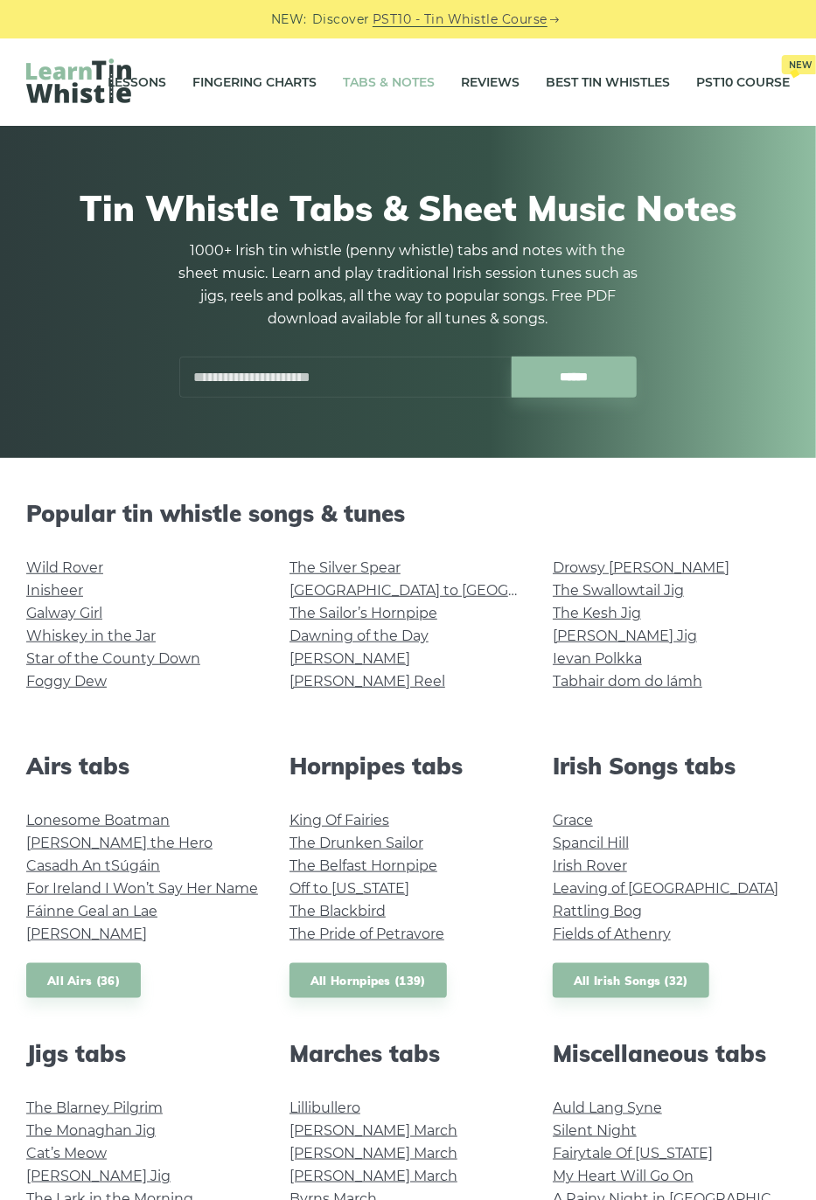
click at [399, 859] on link "The Belfast Hornpipe" at bounding box center [363, 866] width 148 height 17
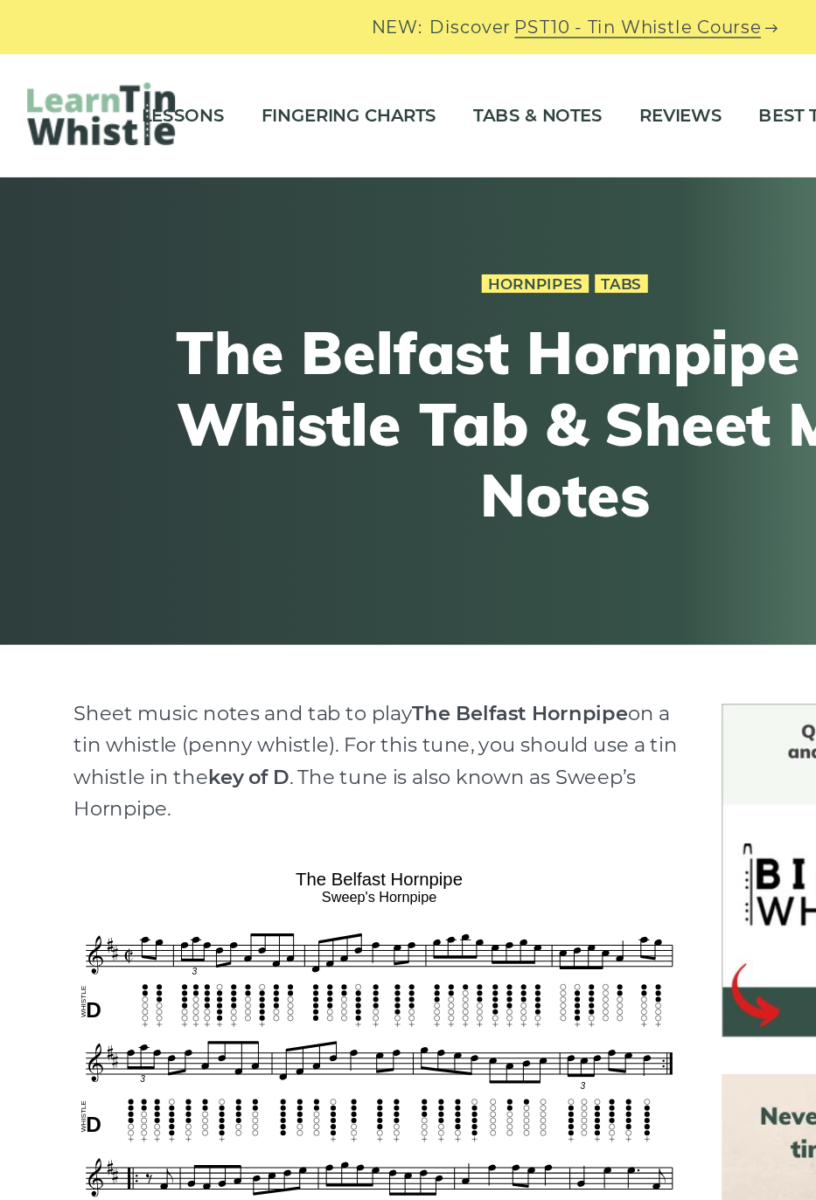
click at [372, 80] on link "Tabs & Notes" at bounding box center [389, 82] width 92 height 44
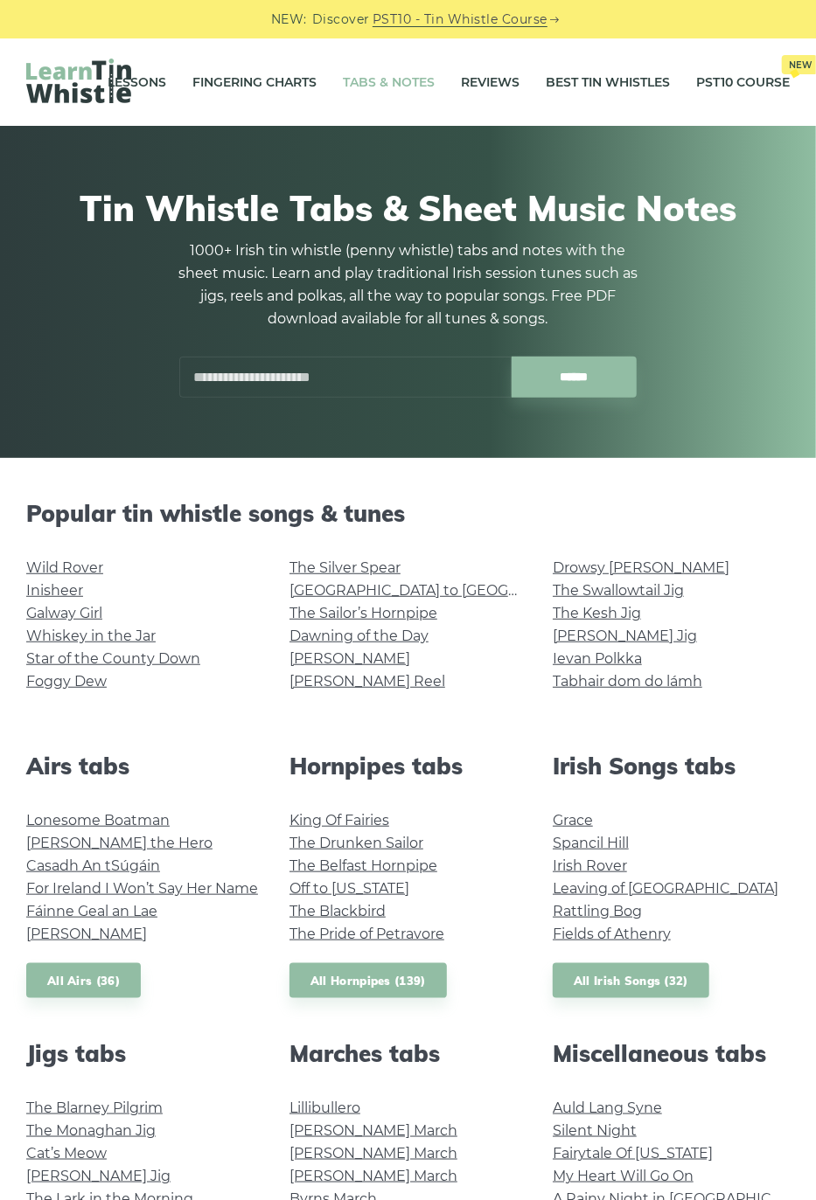
click at [373, 884] on link "Off to [US_STATE]" at bounding box center [349, 888] width 120 height 17
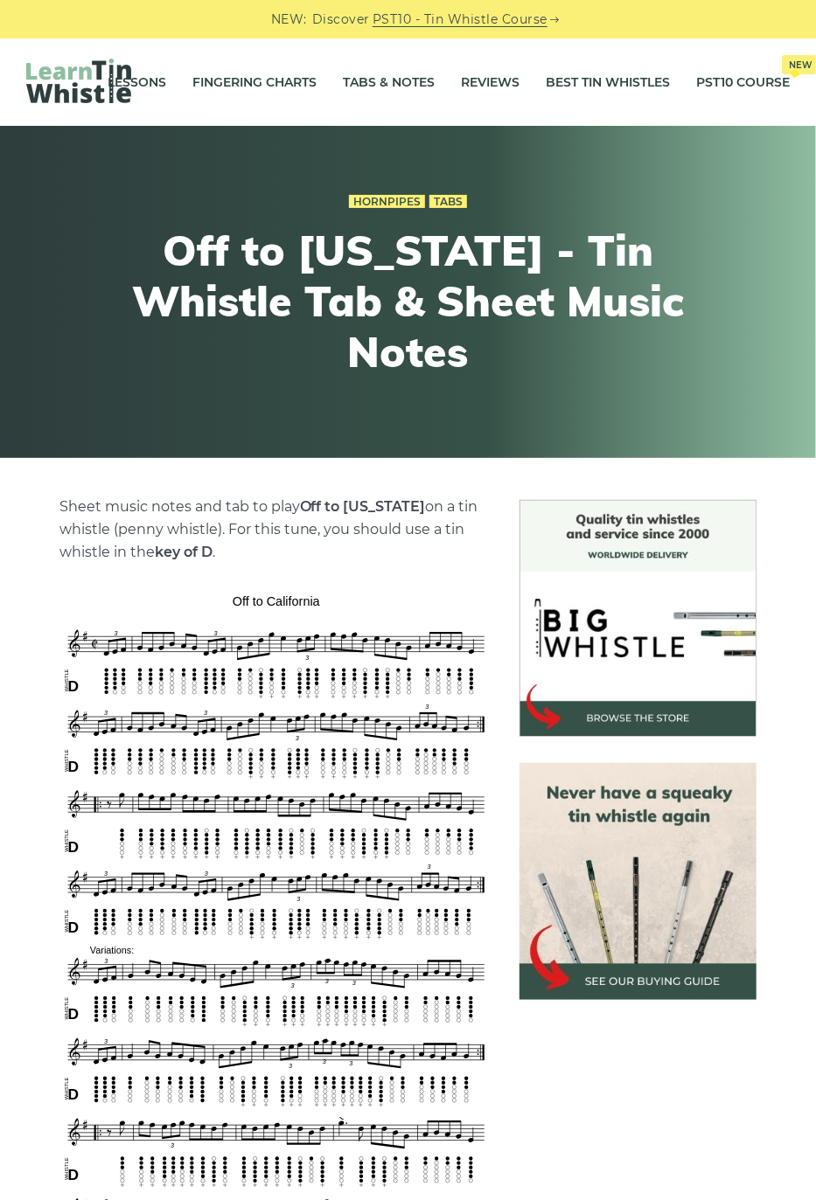
click at [365, 72] on link "Tabs & Notes" at bounding box center [389, 82] width 92 height 44
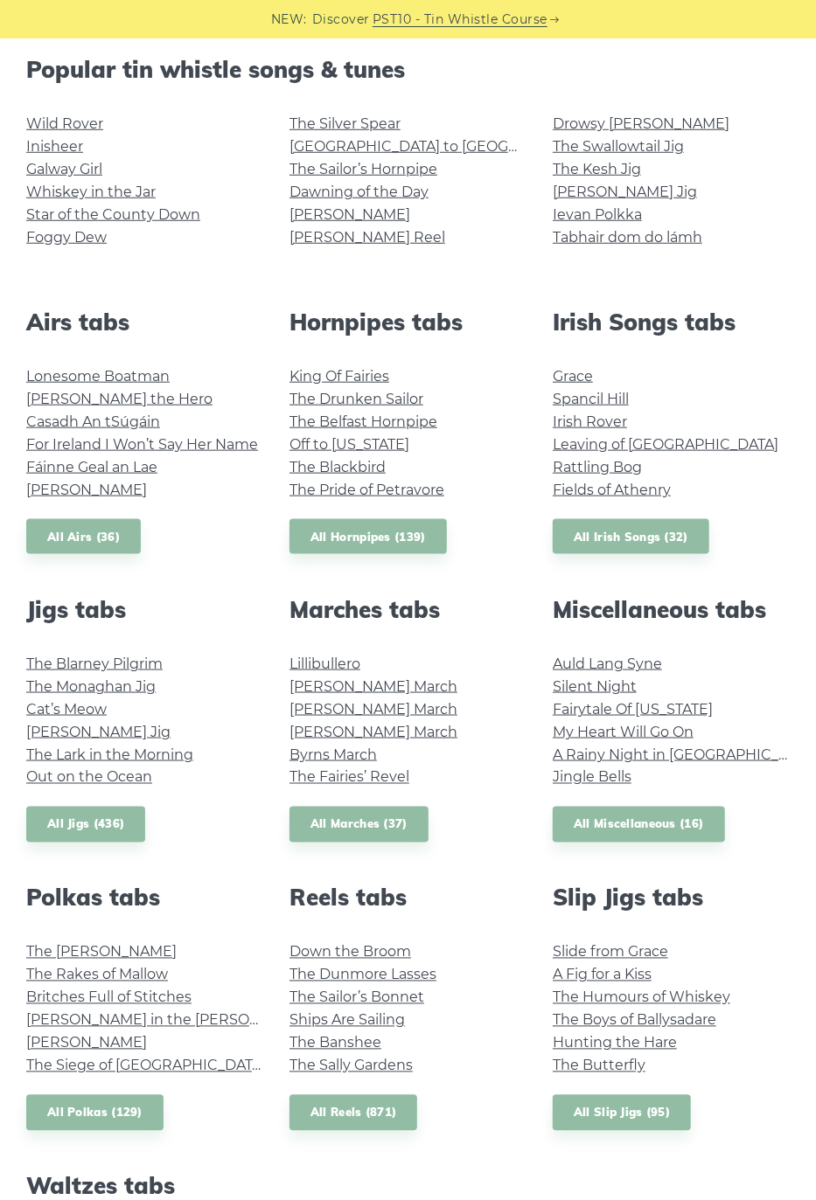
scroll to position [449, 0]
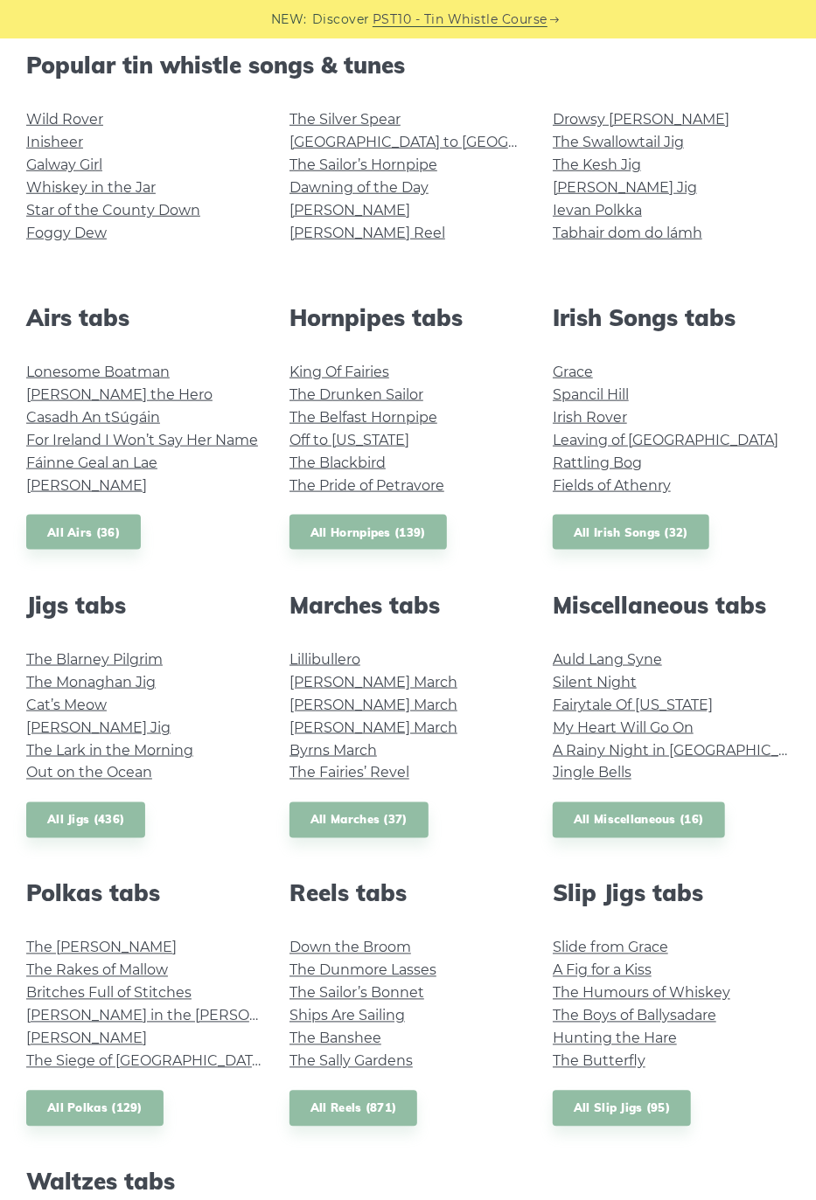
click at [653, 727] on link "My Heart Will Go On" at bounding box center [623, 728] width 141 height 17
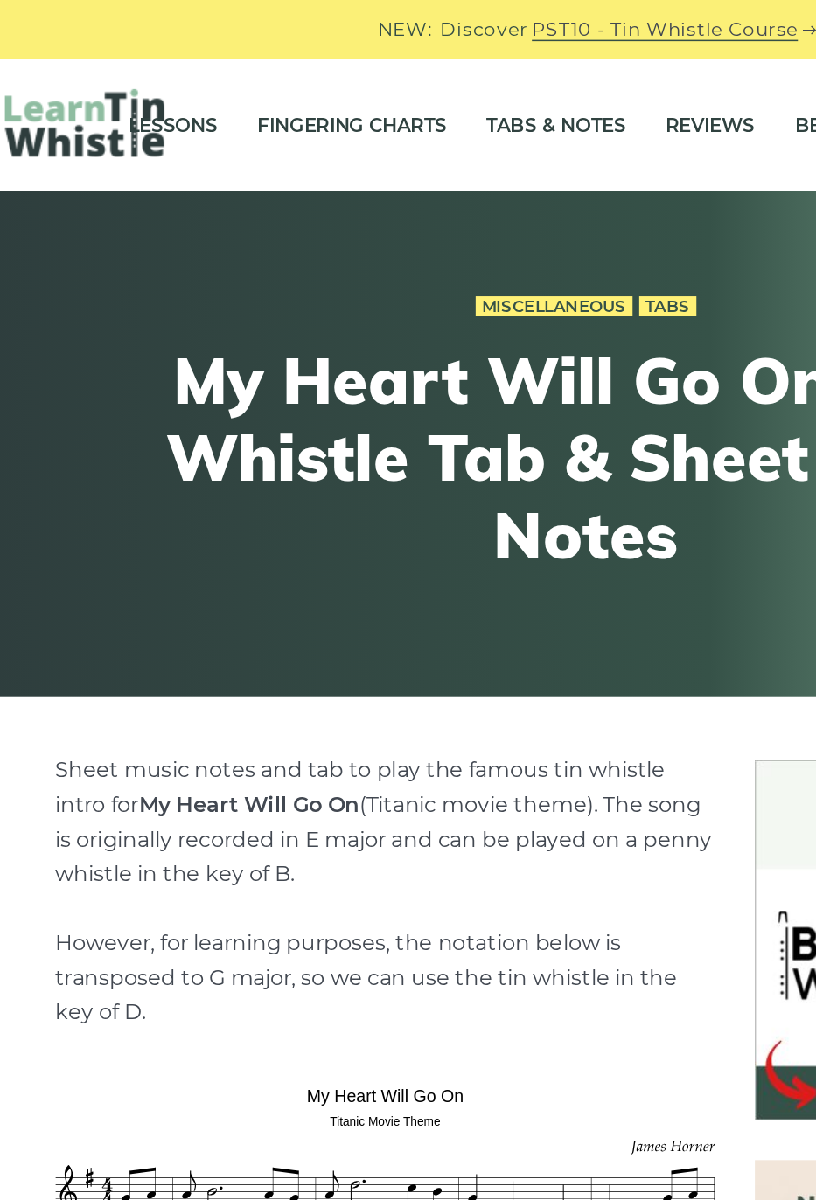
click at [381, 83] on link "Tabs & Notes" at bounding box center [389, 82] width 92 height 44
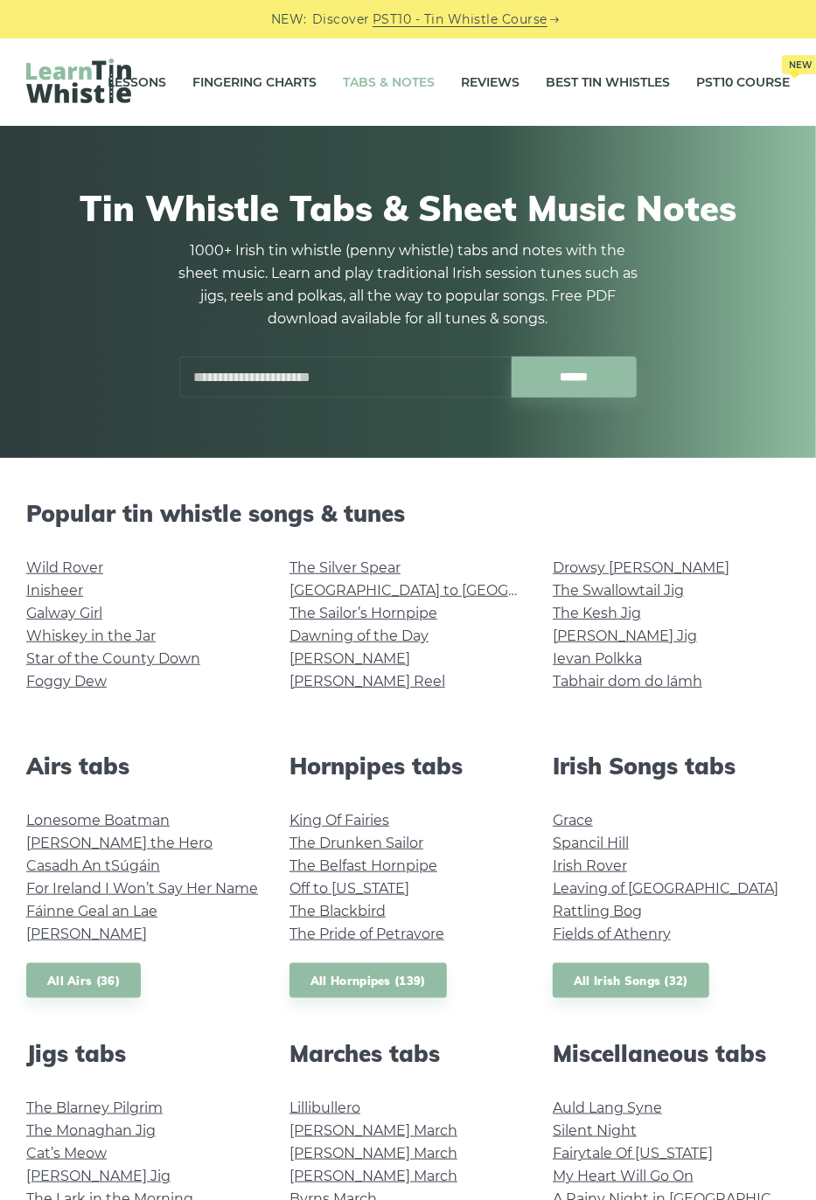
click at [322, 373] on input "text" at bounding box center [345, 377] width 332 height 41
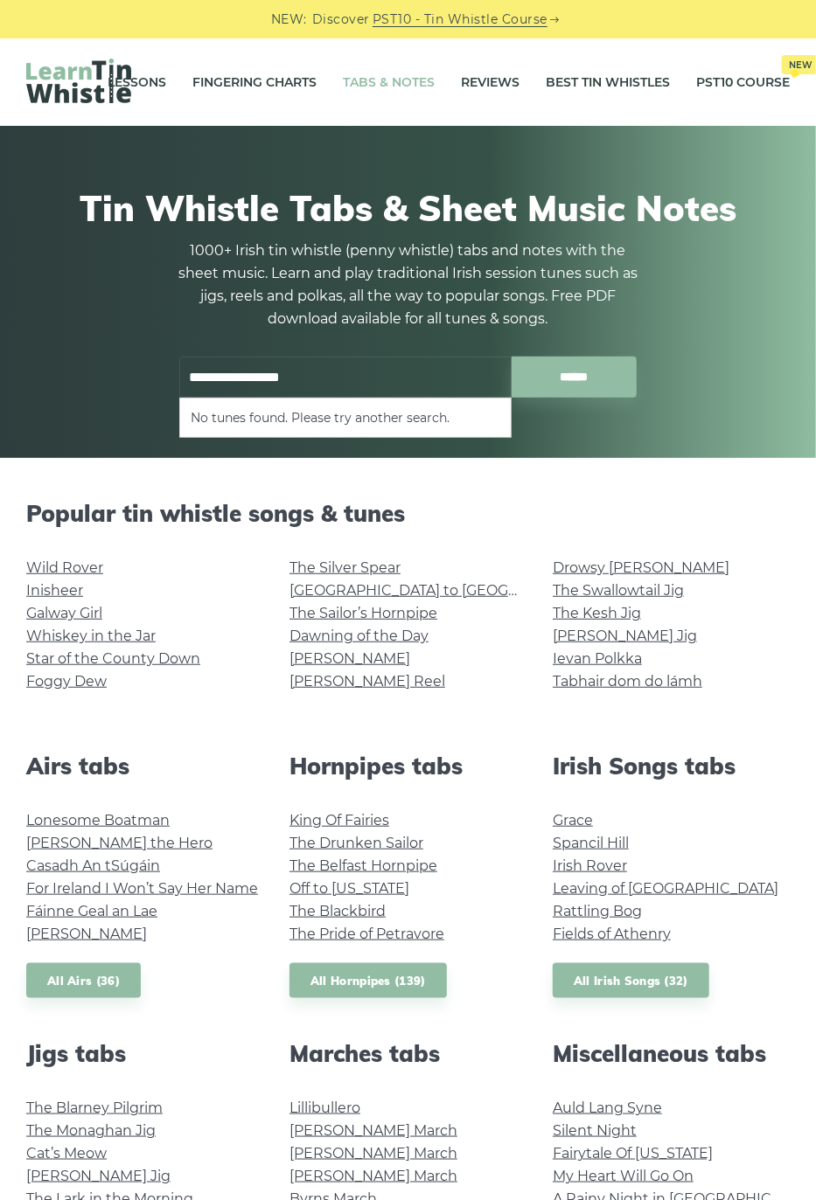
click at [582, 364] on input "******" at bounding box center [573, 377] width 125 height 41
click at [320, 407] on li "No tunes found. Please try another search." at bounding box center [345, 417] width 309 height 21
type input "**********"
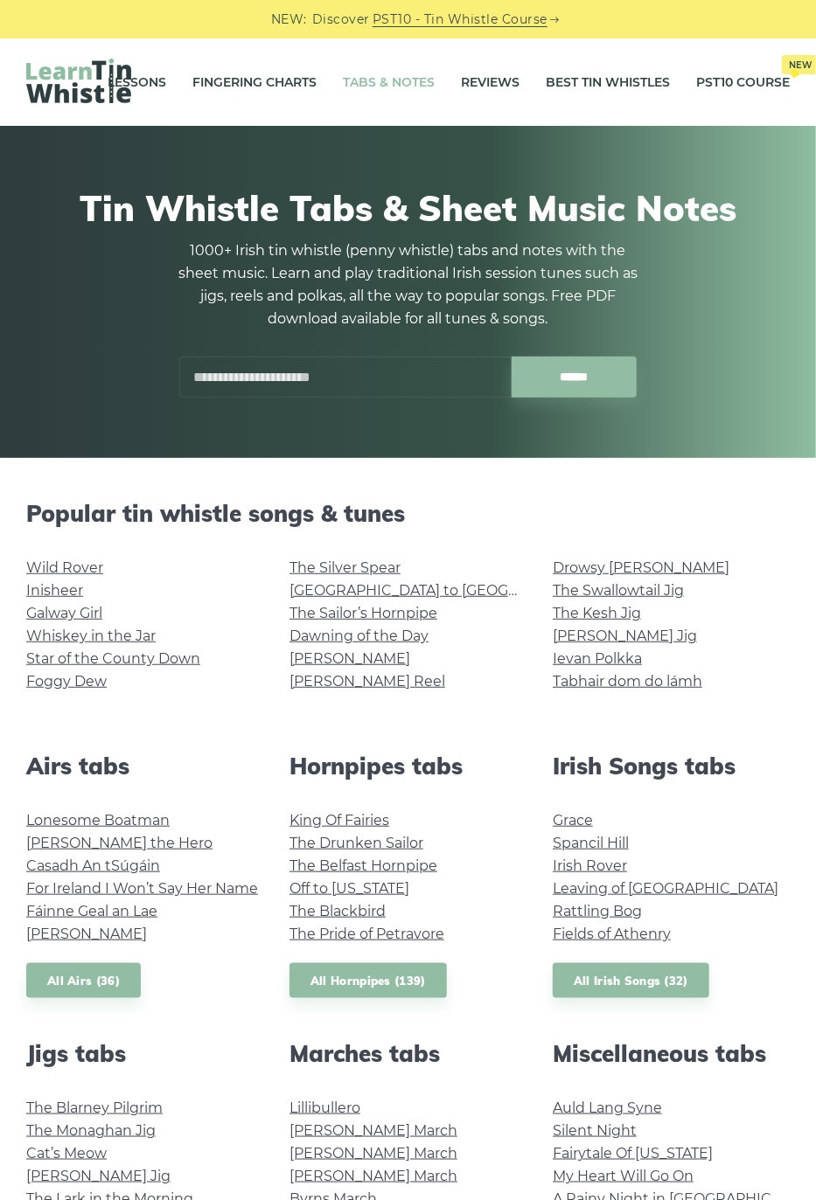
click at [335, 369] on input "text" at bounding box center [345, 377] width 332 height 41
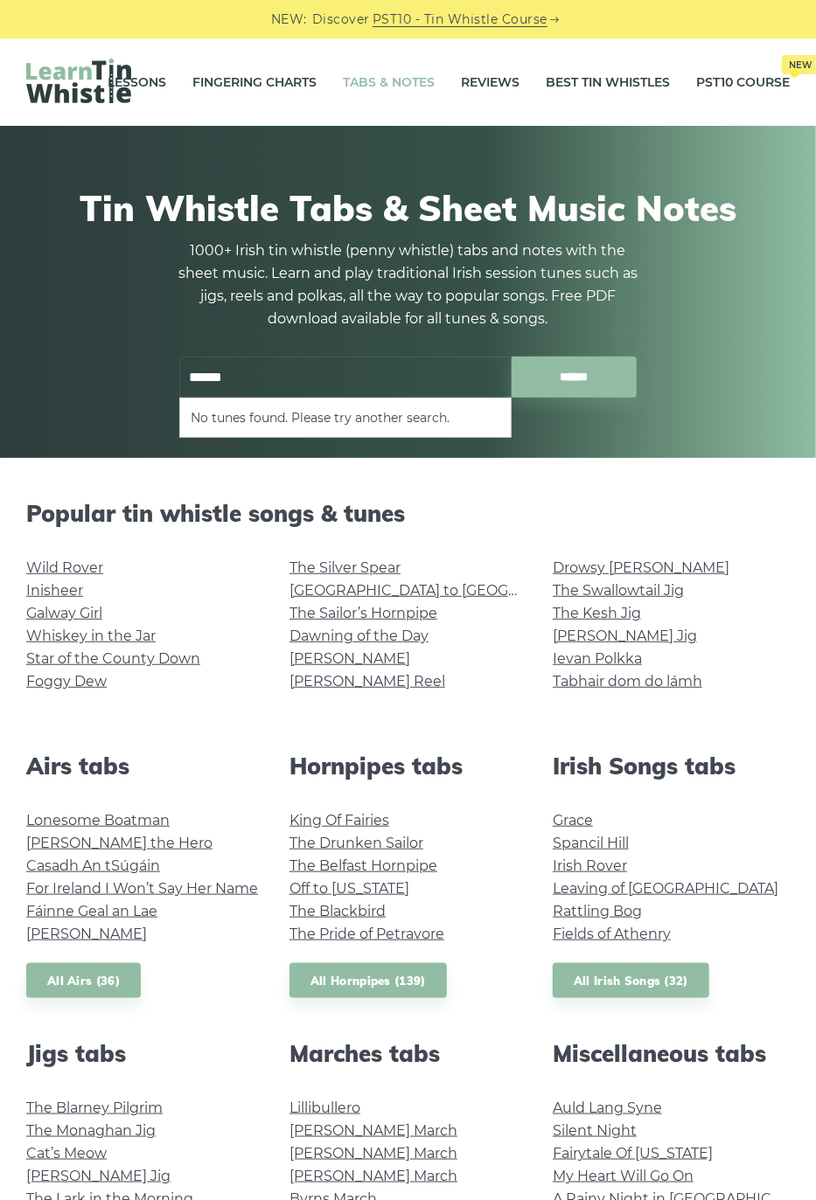
click at [589, 371] on input "******" at bounding box center [573, 377] width 125 height 41
click at [275, 368] on input "******" at bounding box center [345, 377] width 332 height 41
type input "*"
